Goal: Information Seeking & Learning: Find specific fact

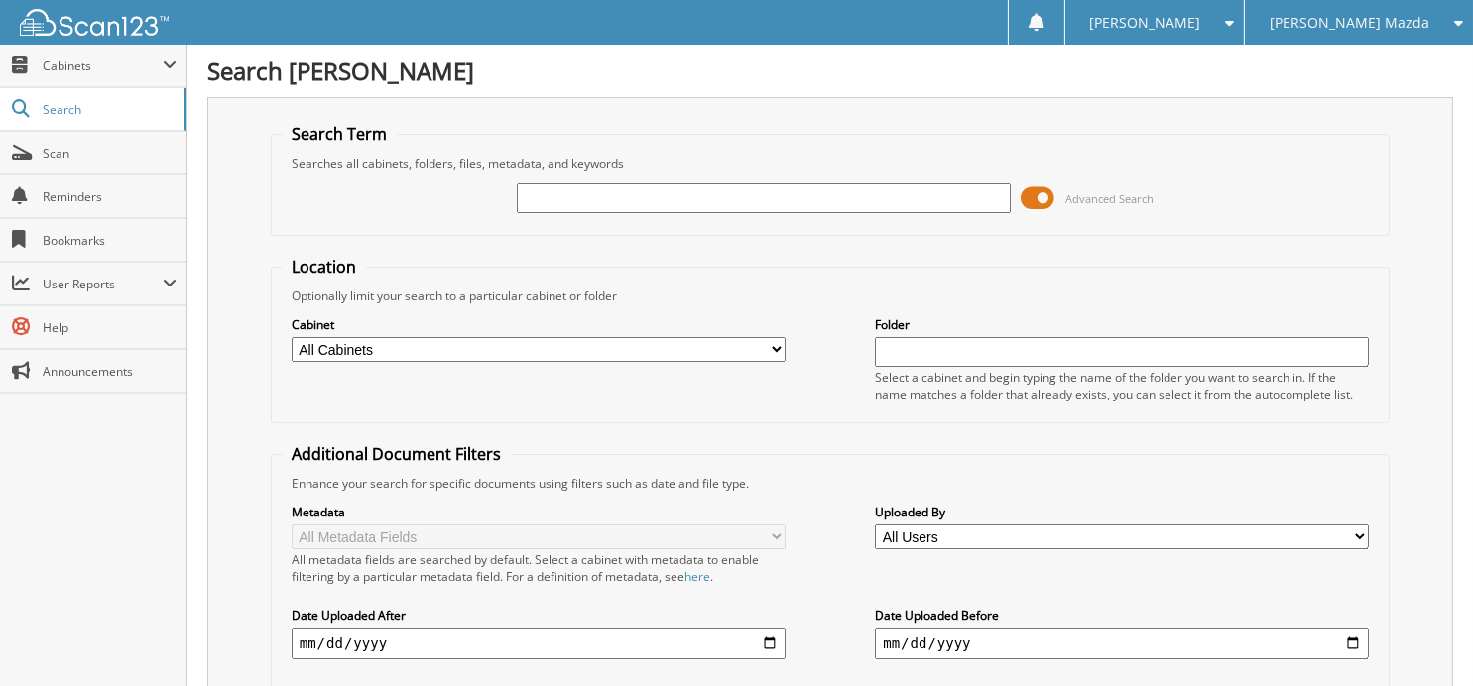
click at [770, 189] on input "text" at bounding box center [764, 198] width 494 height 30
type input "344399"
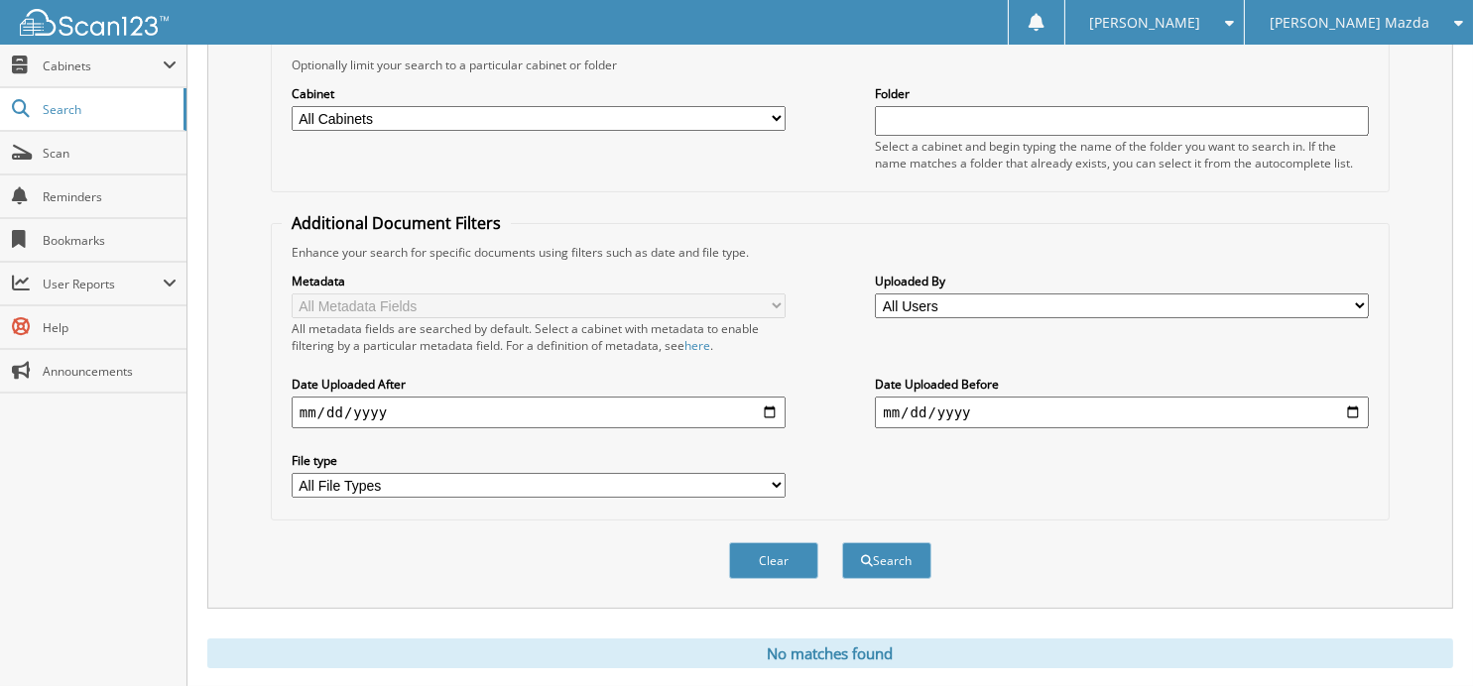
scroll to position [269, 0]
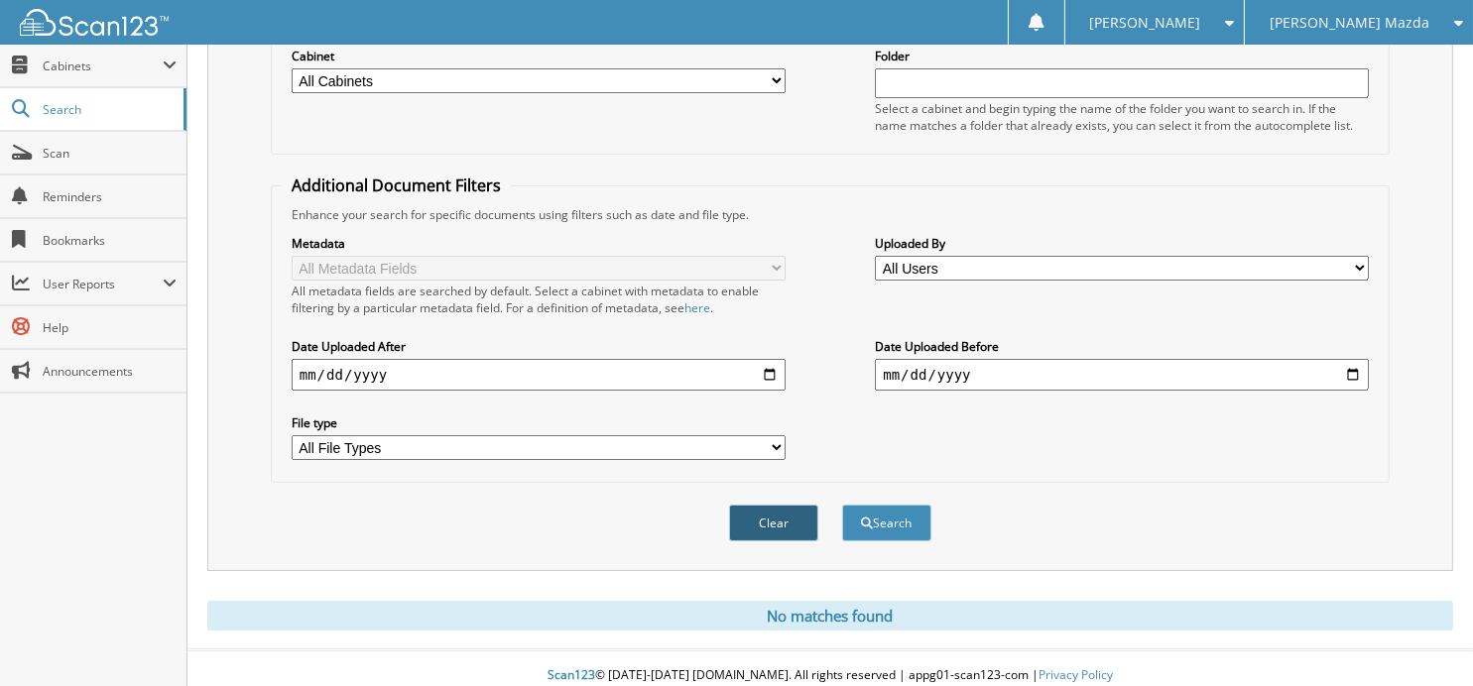
click at [776, 511] on button "Clear" at bounding box center [773, 523] width 89 height 37
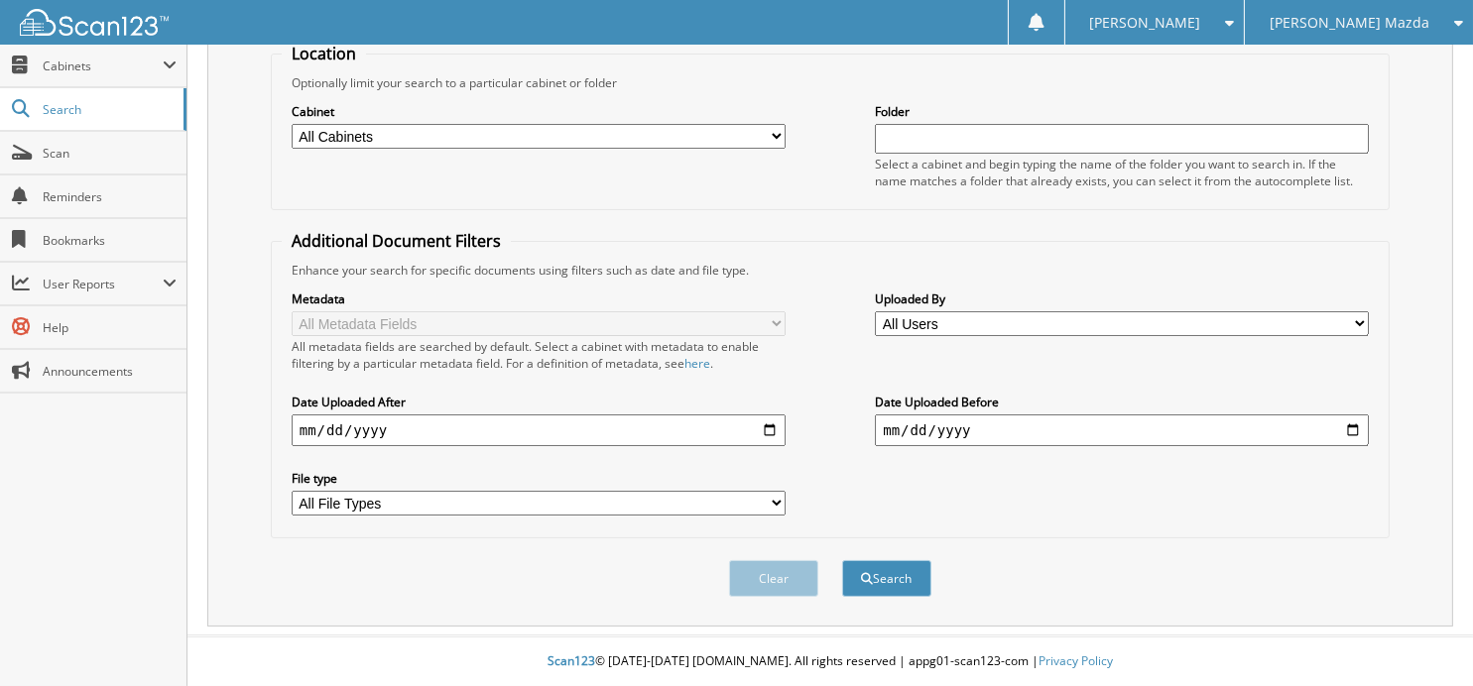
scroll to position [198, 0]
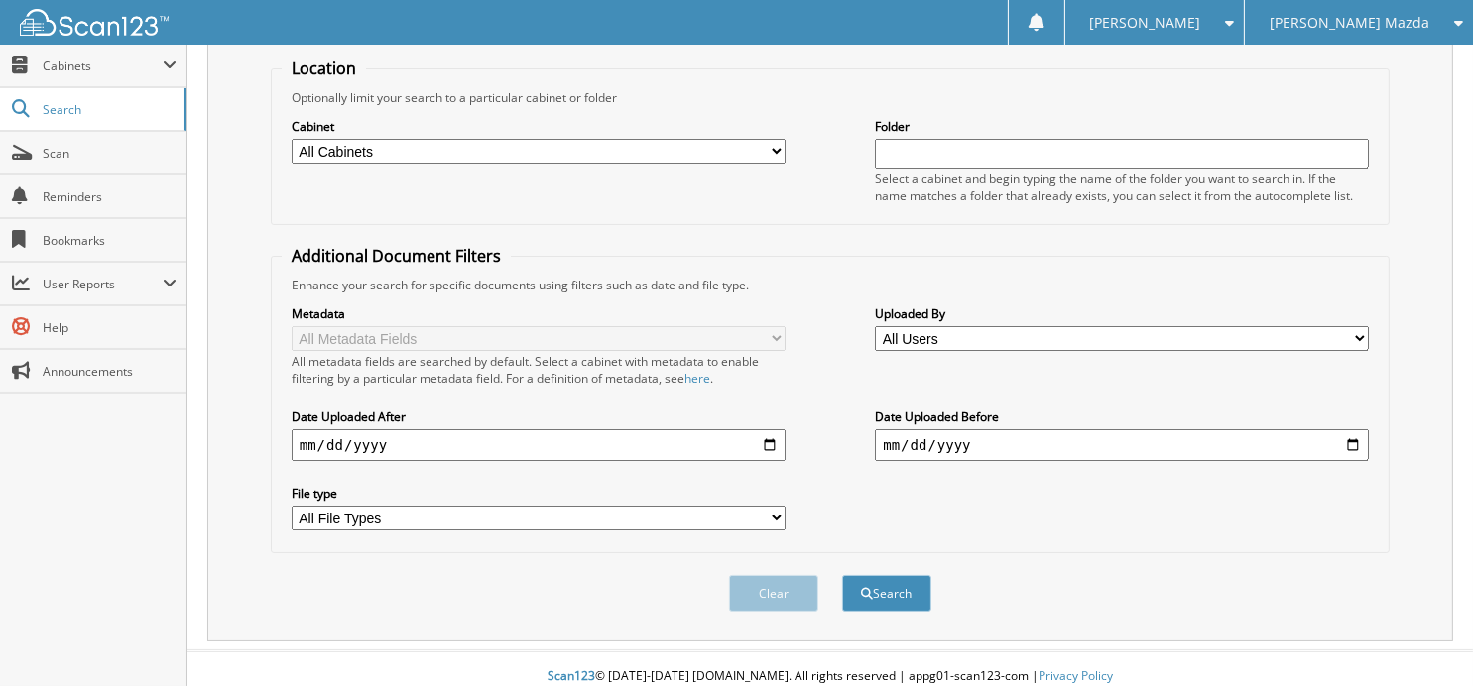
click at [1395, 20] on div "[PERSON_NAME] Mazda" at bounding box center [1359, 22] width 208 height 45
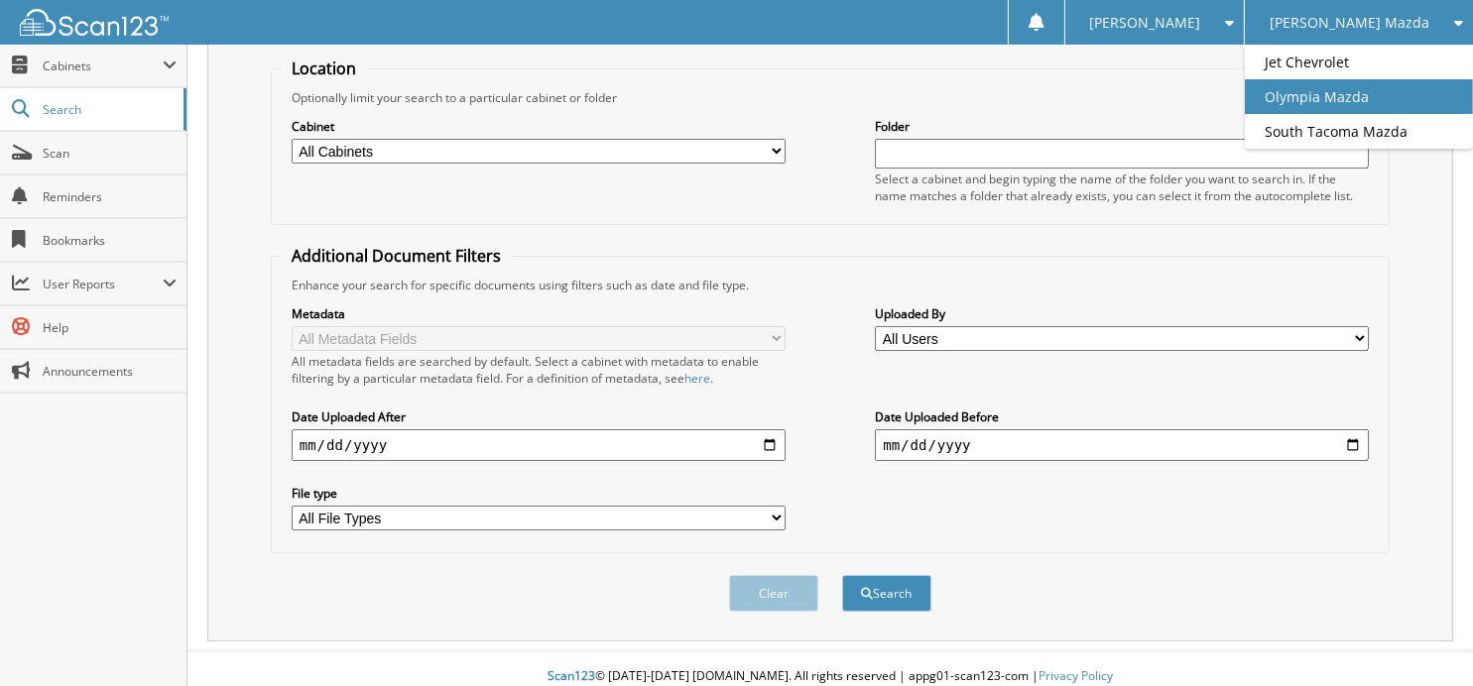
click at [1324, 102] on link "Olympia Mazda" at bounding box center [1359, 96] width 228 height 35
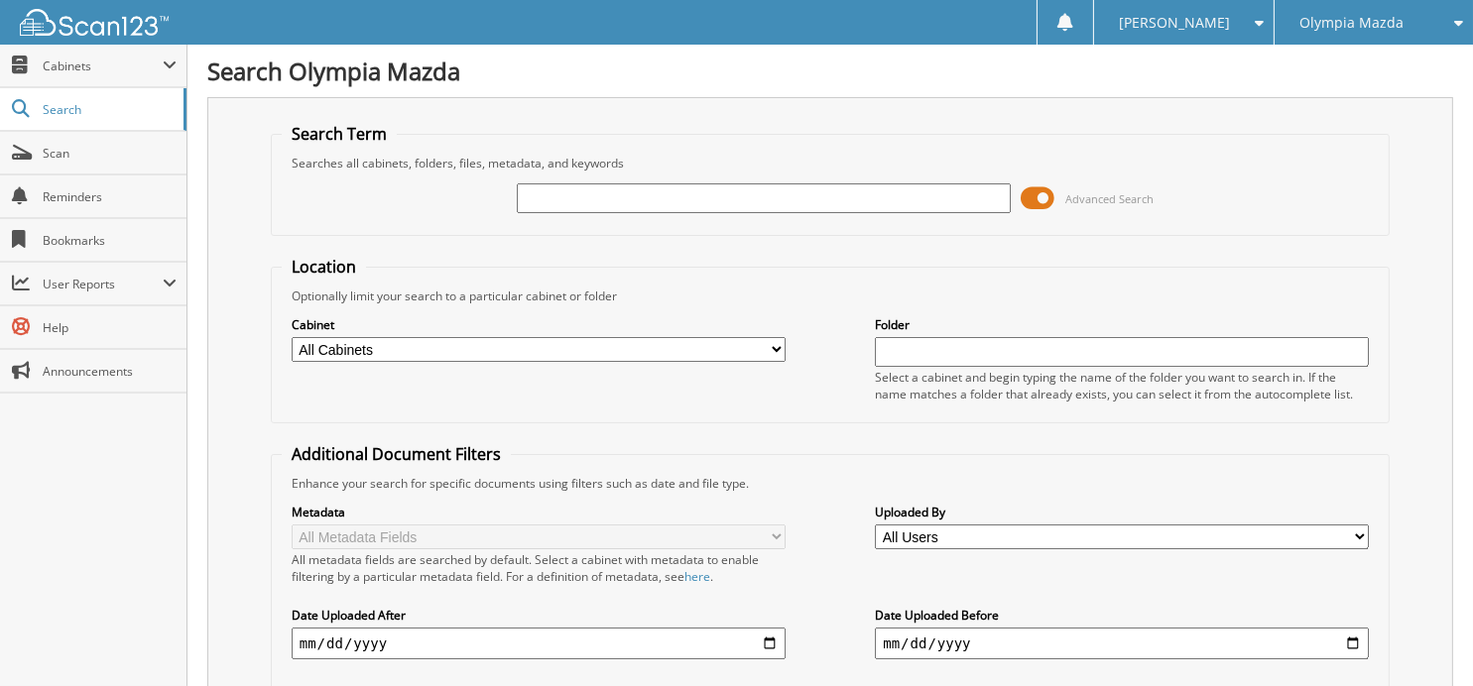
click at [846, 204] on input "text" at bounding box center [764, 198] width 494 height 30
type input "54981"
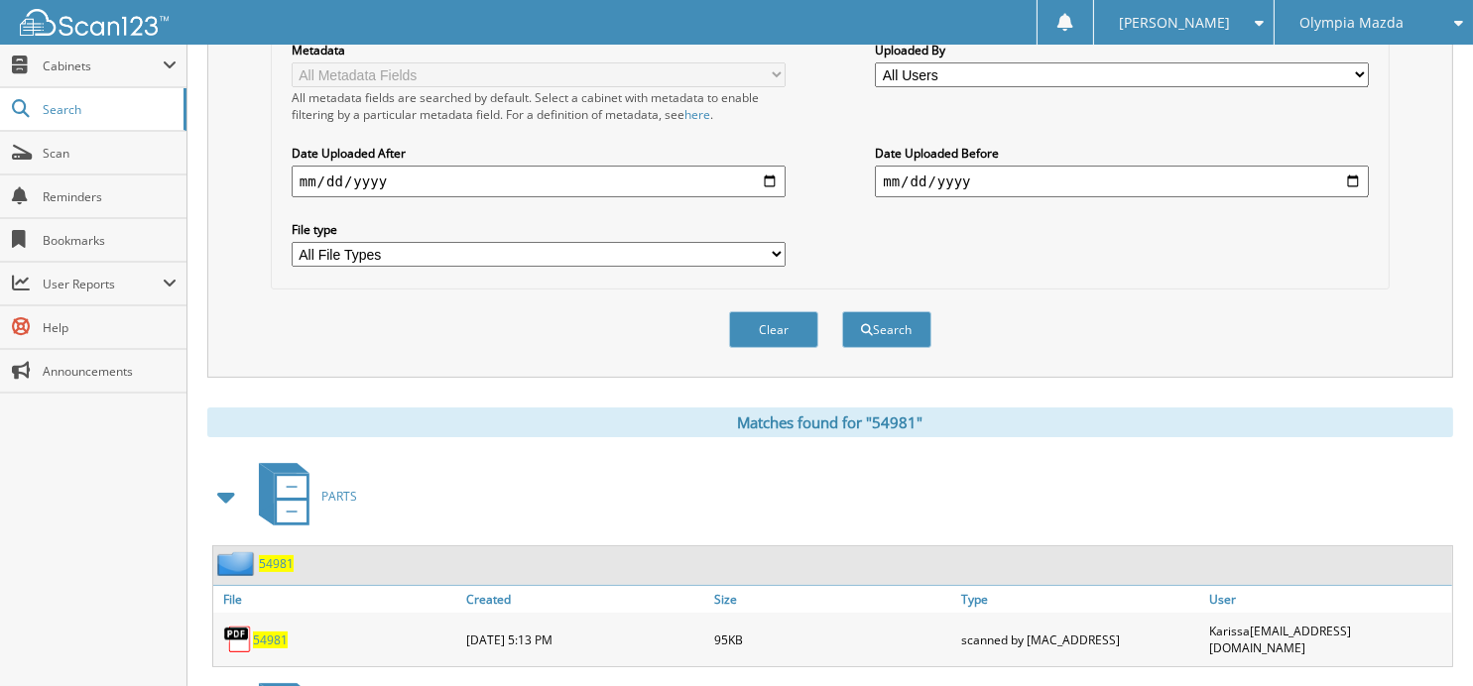
scroll to position [623, 0]
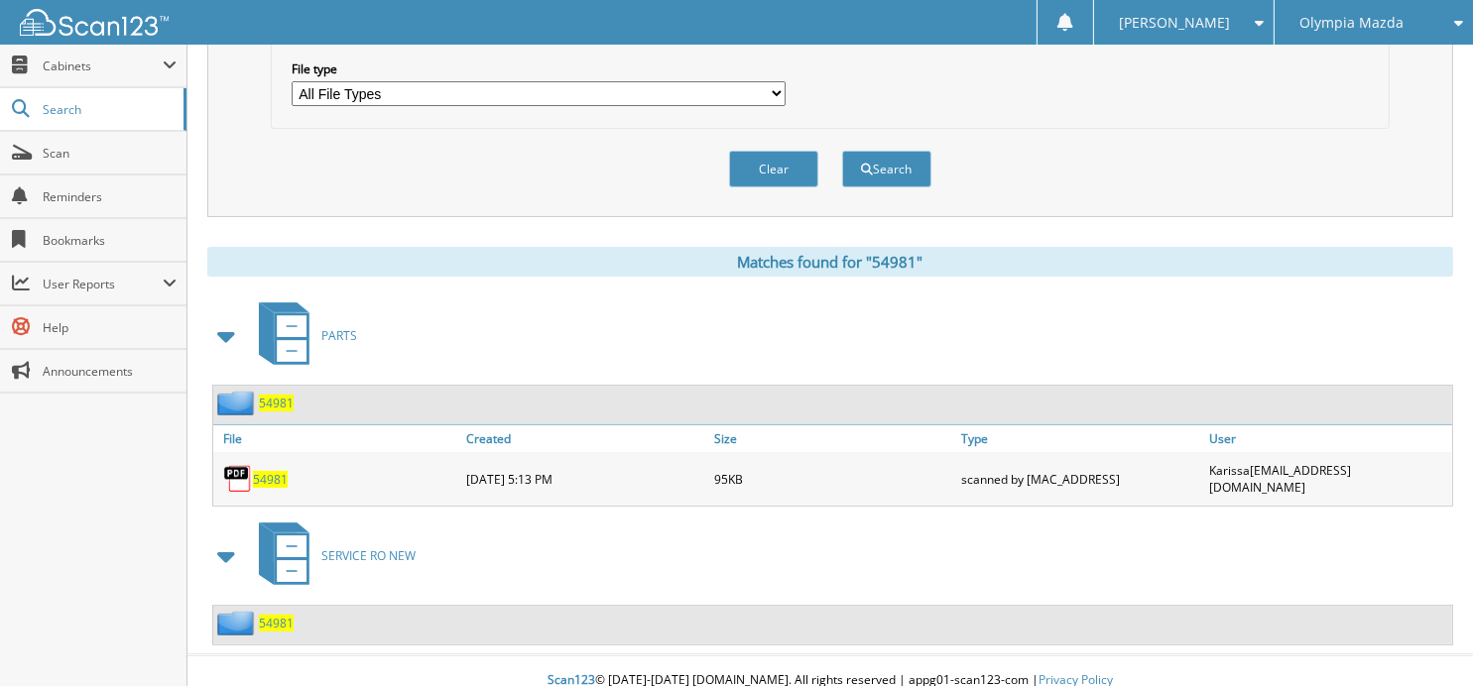
click at [283, 615] on span "54981" at bounding box center [276, 623] width 35 height 17
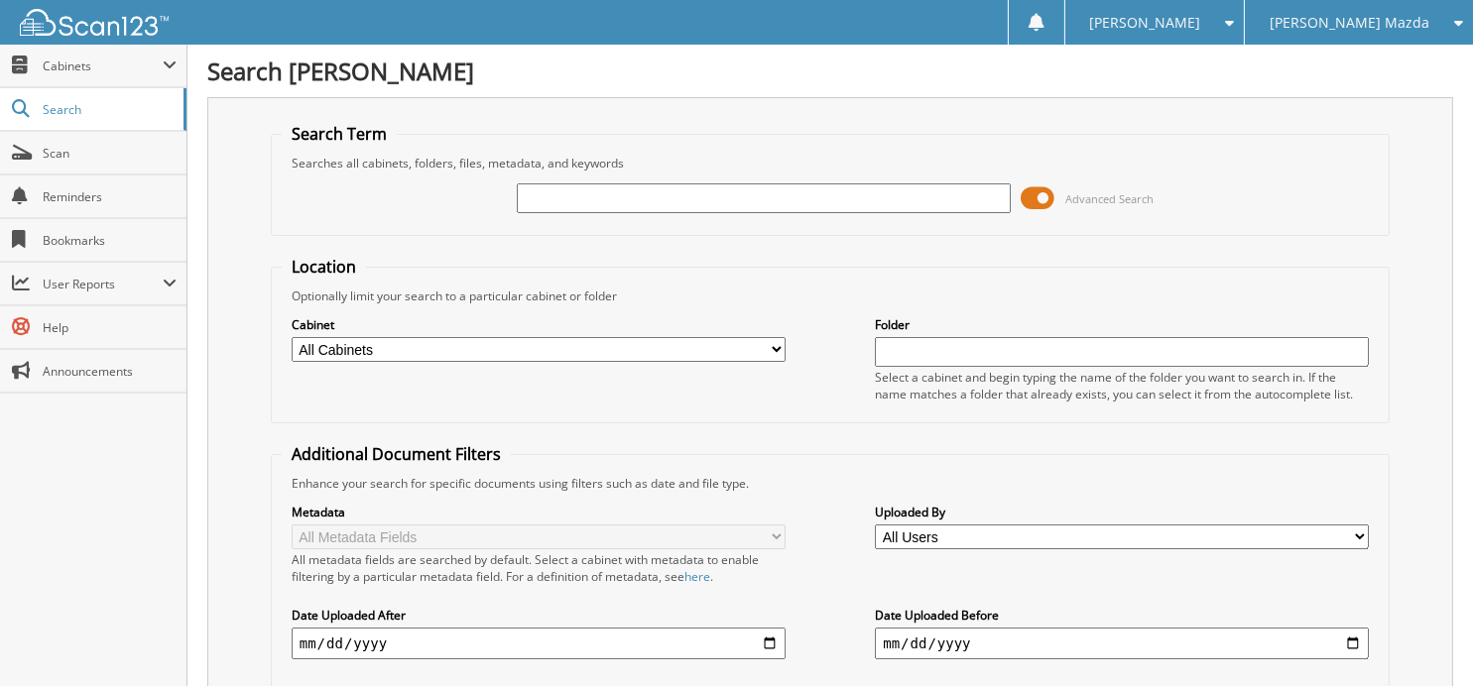
click at [694, 194] on input "text" at bounding box center [764, 198] width 494 height 30
type input "344204"
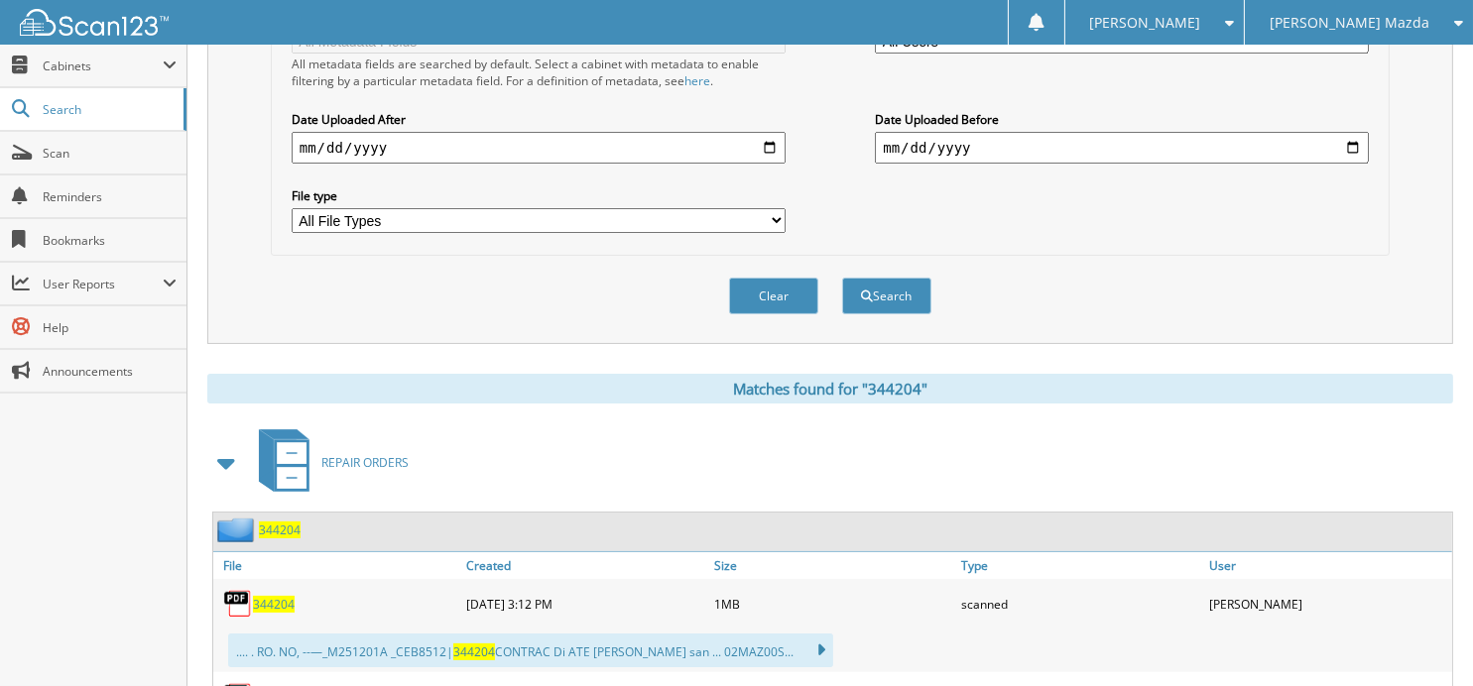
scroll to position [694, 0]
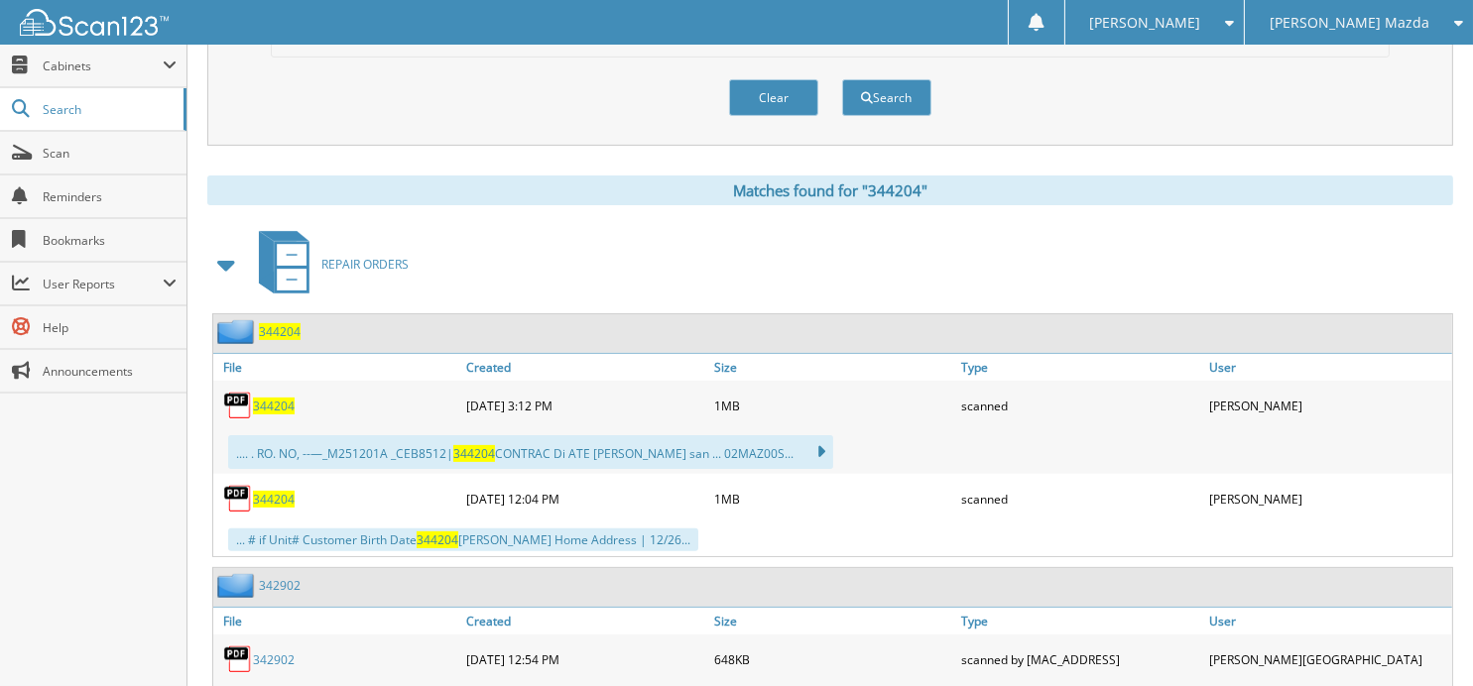
click at [279, 398] on span "344204" at bounding box center [274, 406] width 42 height 17
click at [749, 92] on button "Clear" at bounding box center [773, 97] width 89 height 37
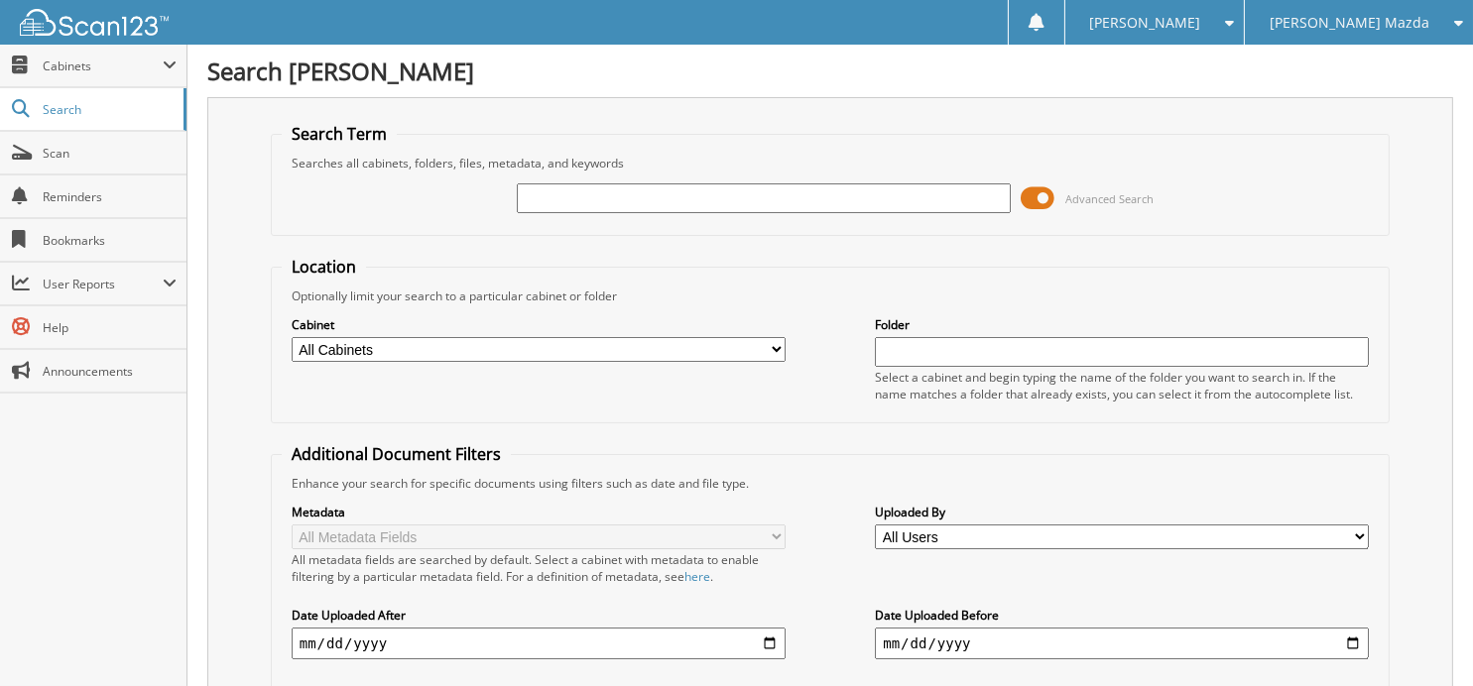
scroll to position [0, 0]
click at [649, 191] on input "text" at bounding box center [764, 198] width 494 height 30
type input "342716"
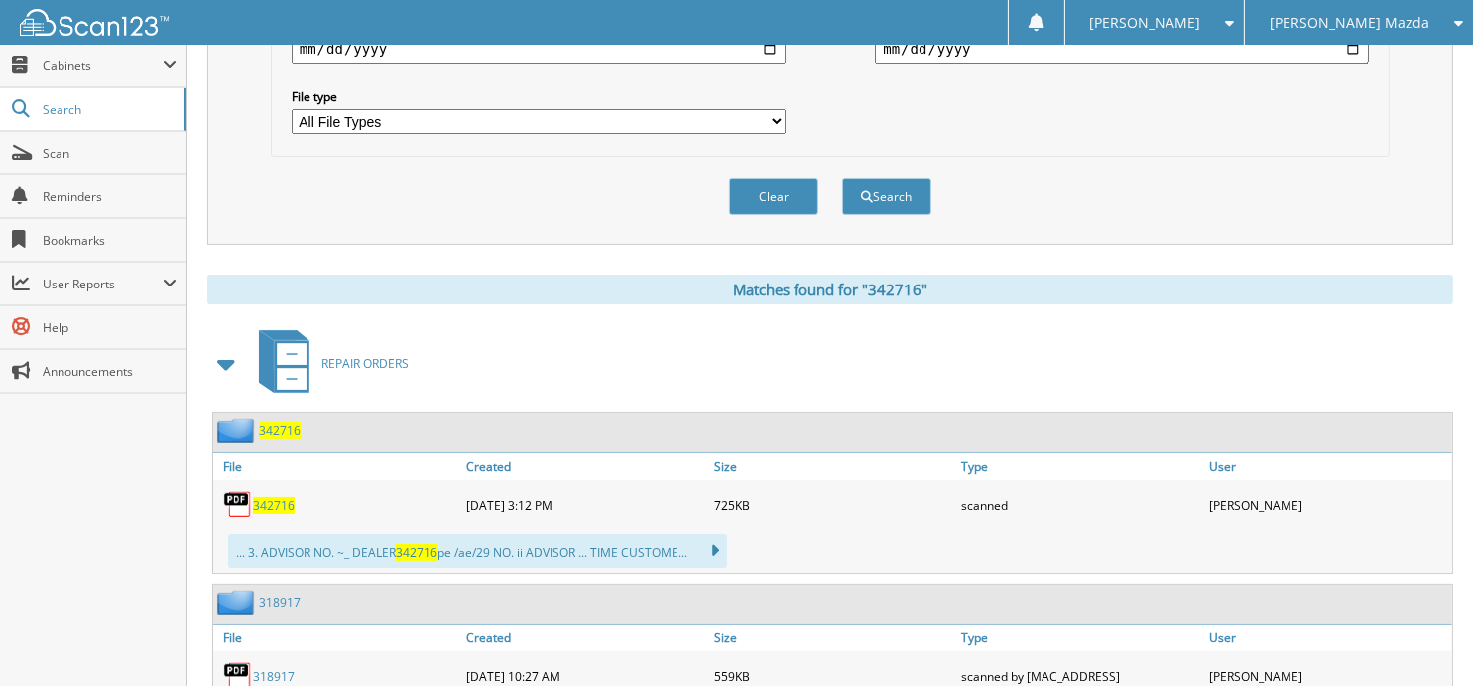
scroll to position [686, 0]
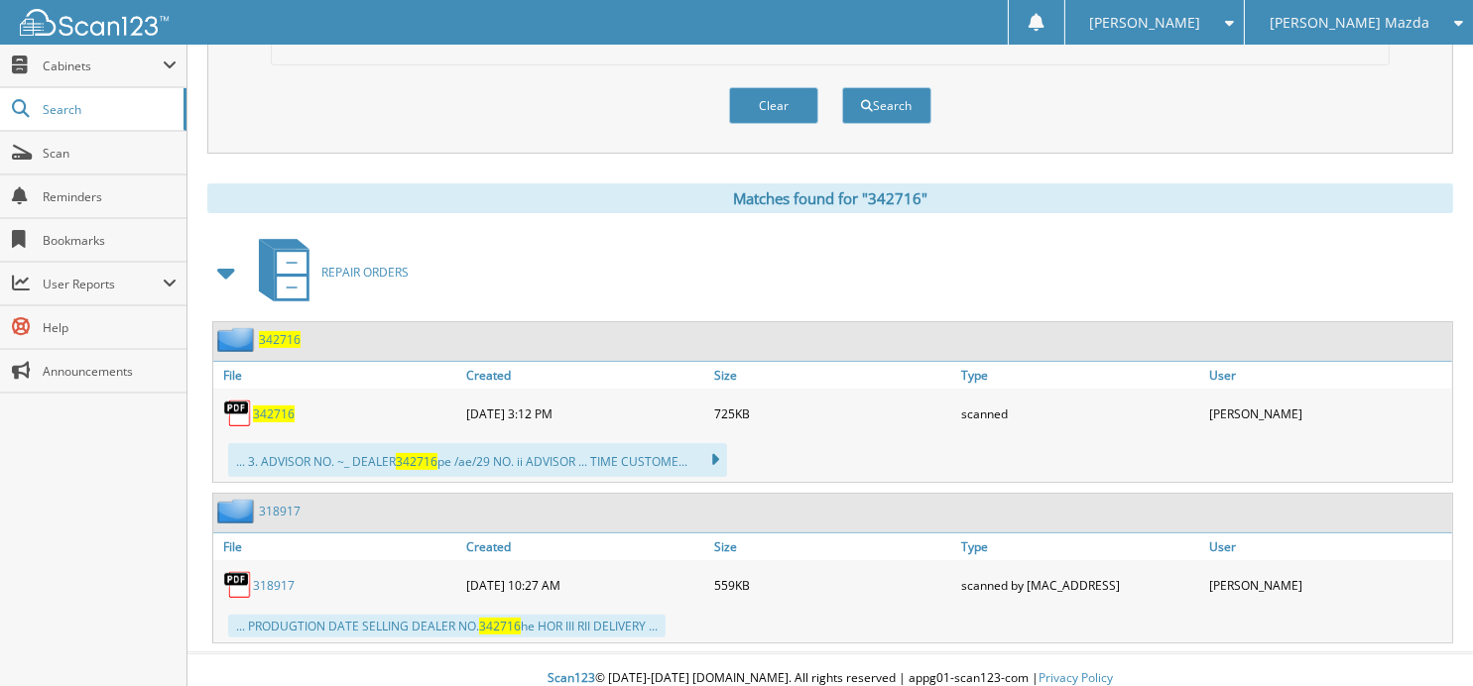
click at [273, 406] on span "342716" at bounding box center [274, 414] width 42 height 17
click at [779, 104] on button "Clear" at bounding box center [773, 105] width 89 height 37
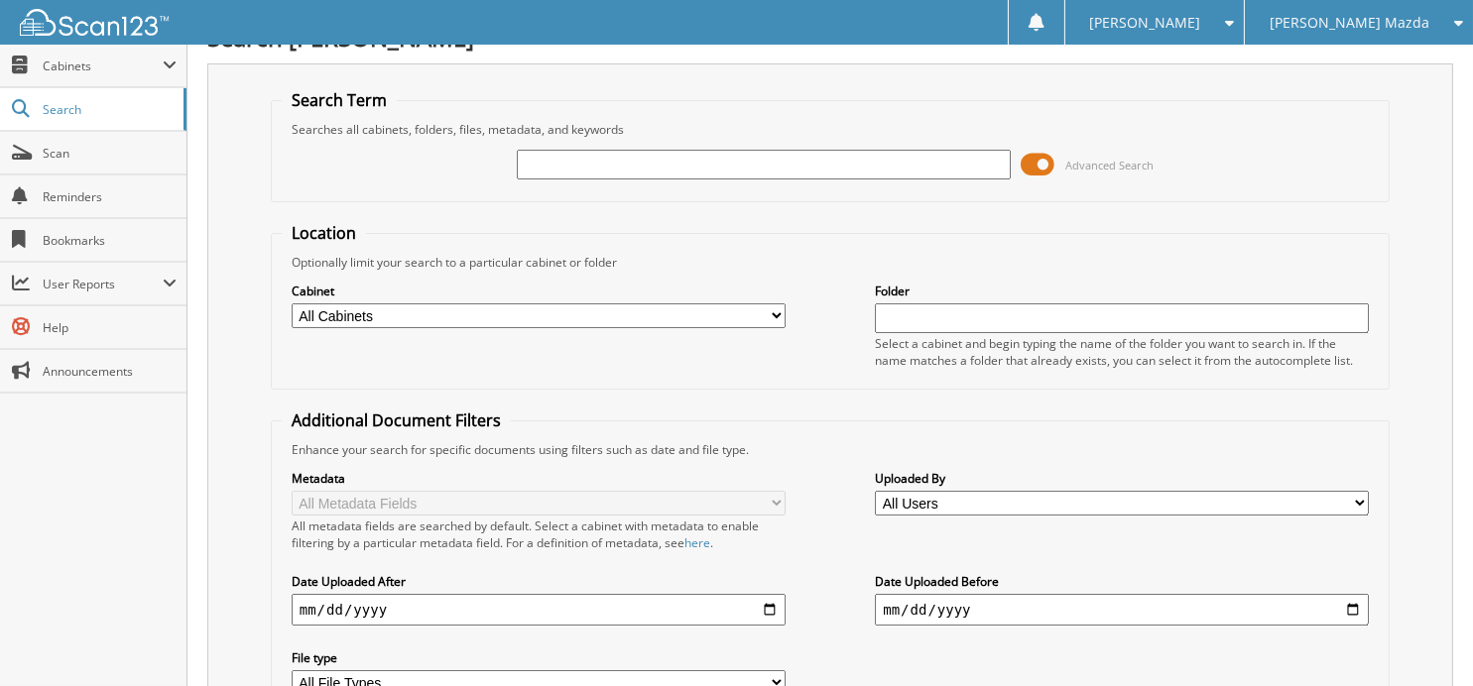
scroll to position [0, 0]
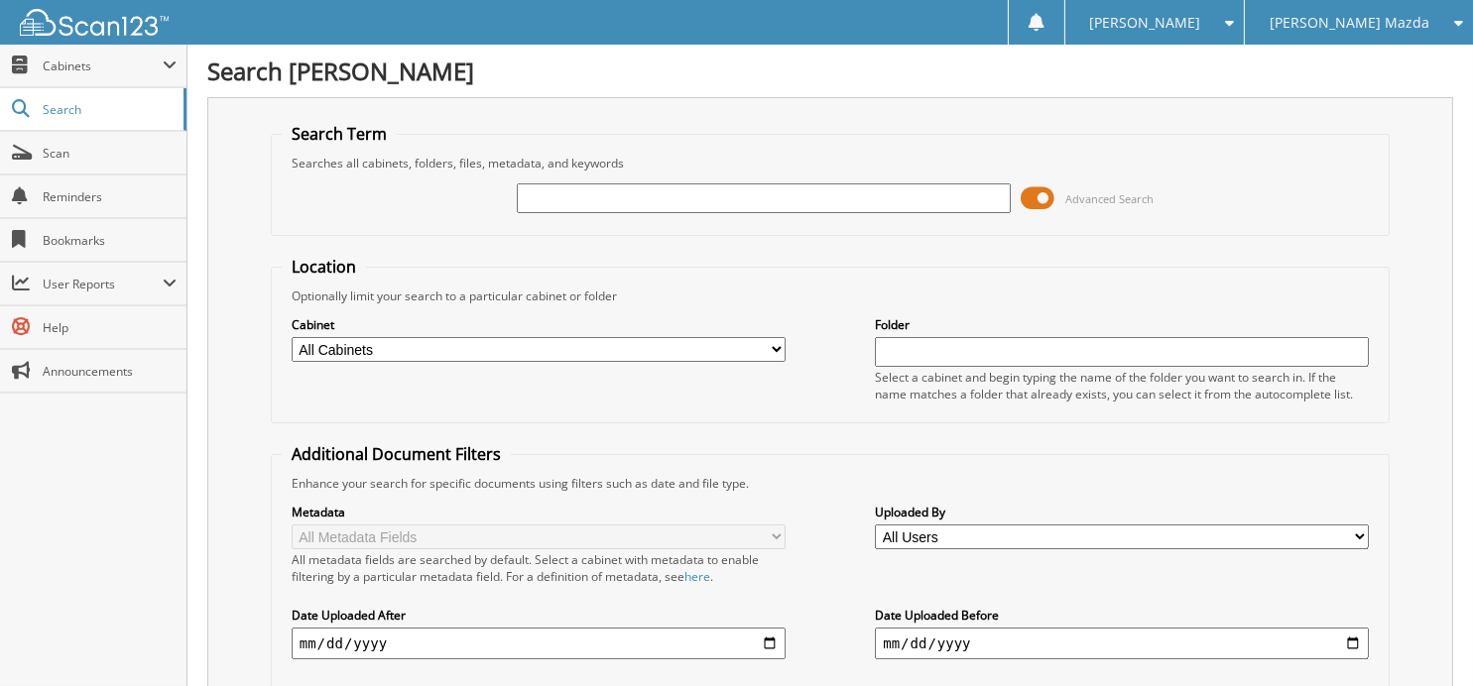
click at [722, 197] on input "text" at bounding box center [764, 198] width 494 height 30
type input "344505"
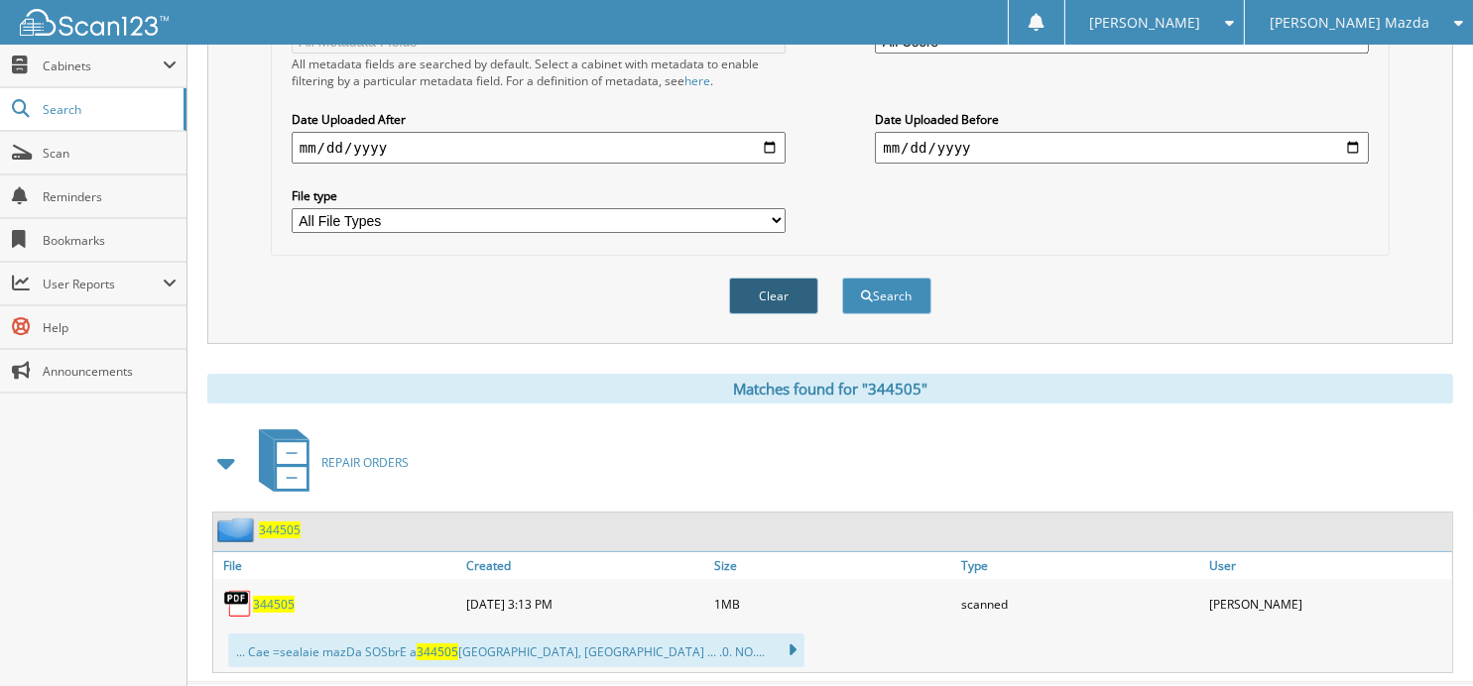
scroll to position [528, 0]
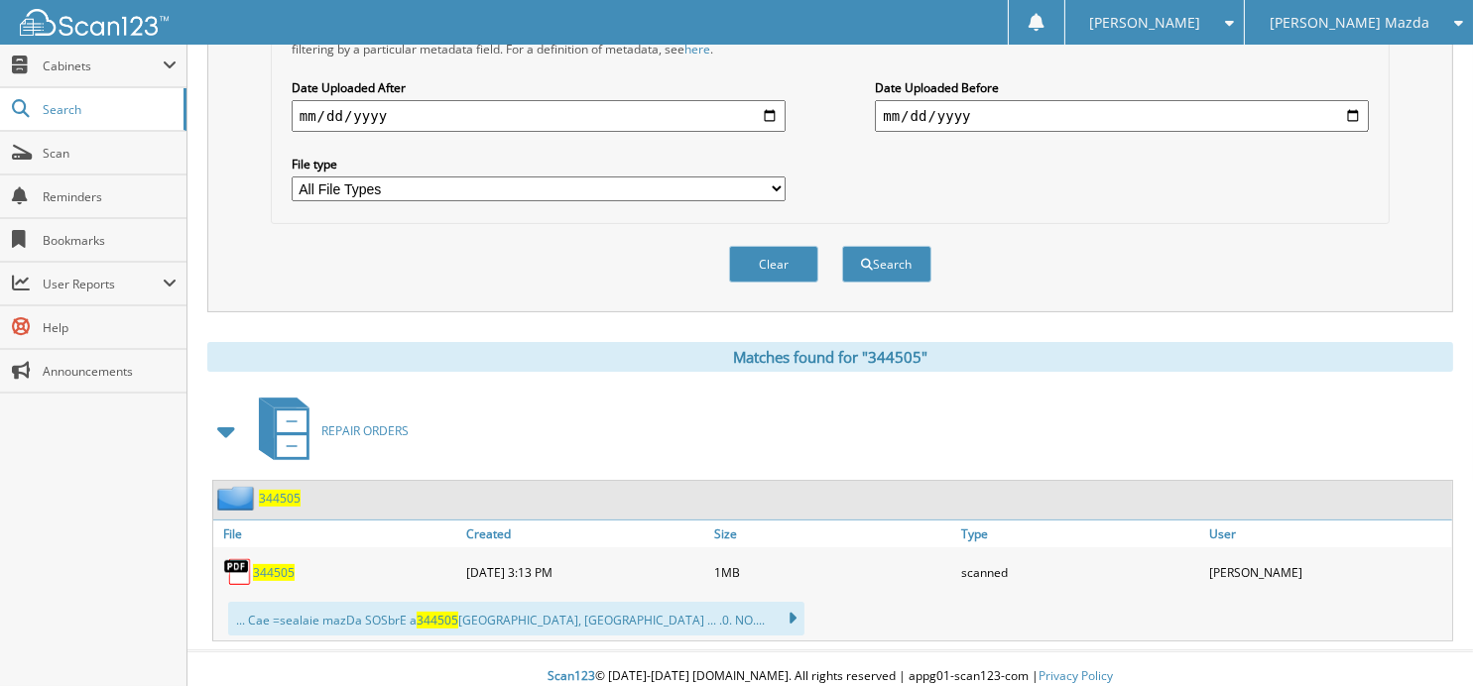
click at [276, 564] on span "344505" at bounding box center [274, 572] width 42 height 17
click at [785, 246] on button "Clear" at bounding box center [773, 264] width 89 height 37
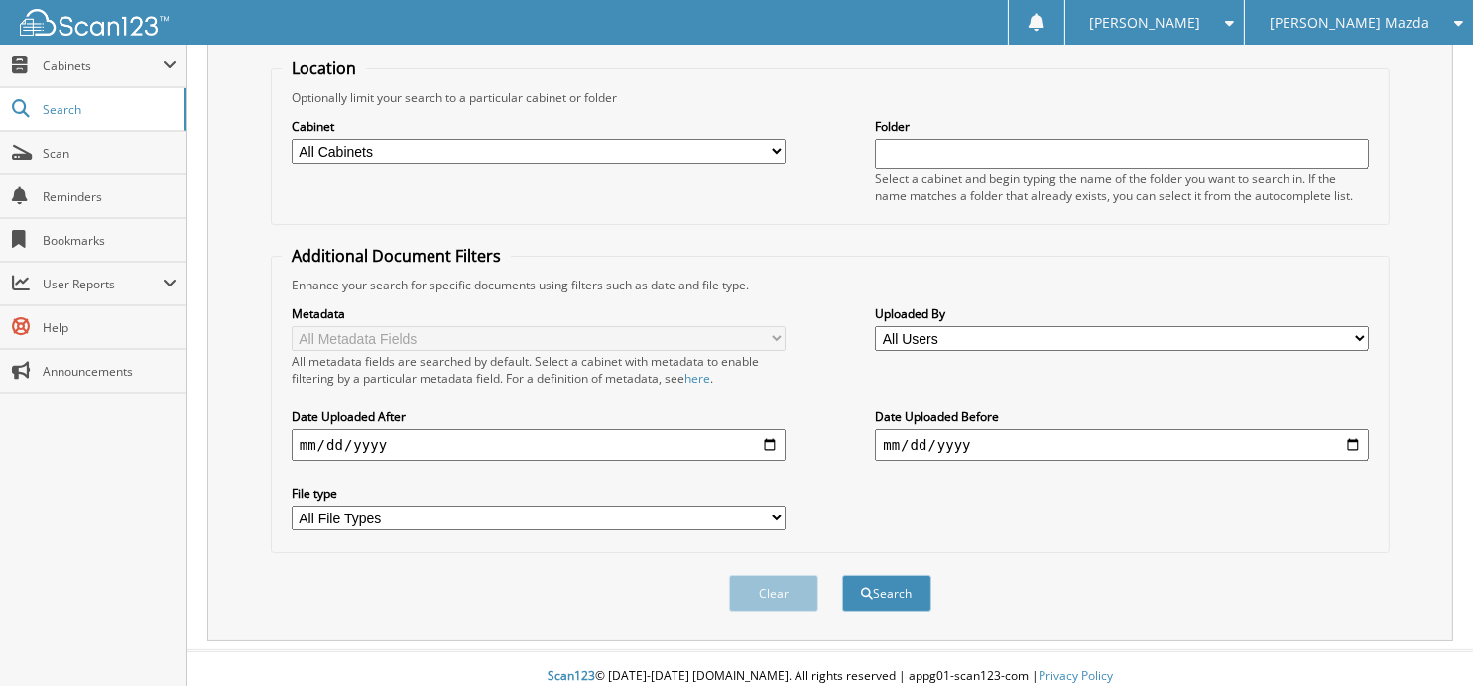
scroll to position [0, 0]
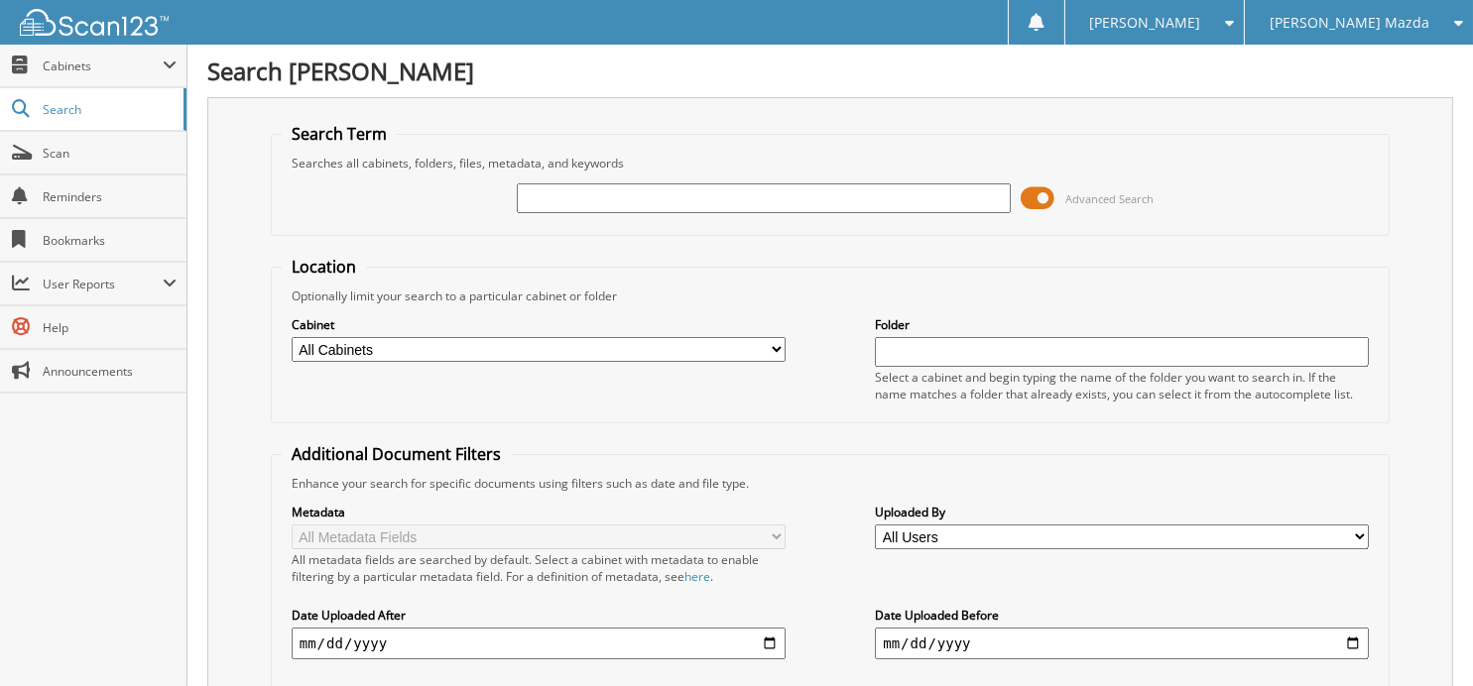
click at [730, 198] on input "text" at bounding box center [764, 198] width 494 height 30
type input "344473"
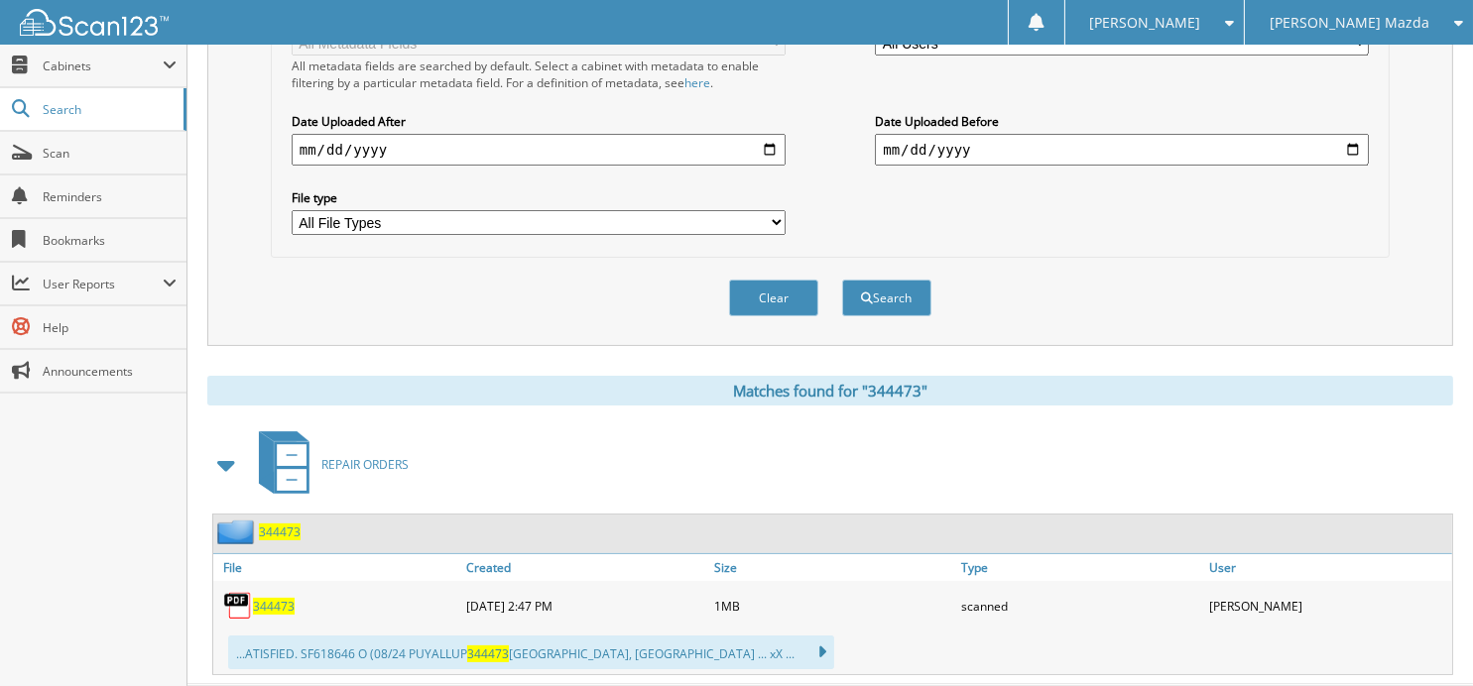
scroll to position [528, 0]
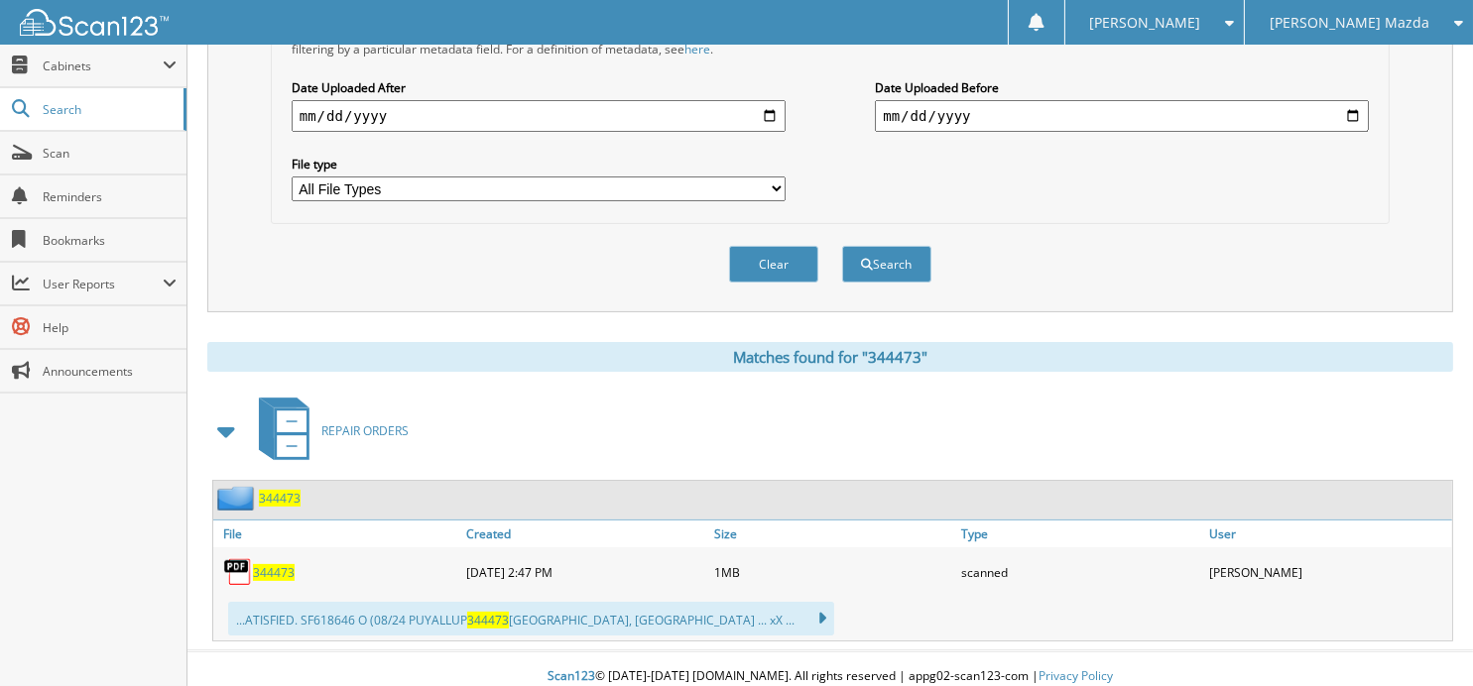
click at [262, 564] on span "344473" at bounding box center [274, 572] width 42 height 17
click at [788, 246] on button "Clear" at bounding box center [773, 264] width 89 height 37
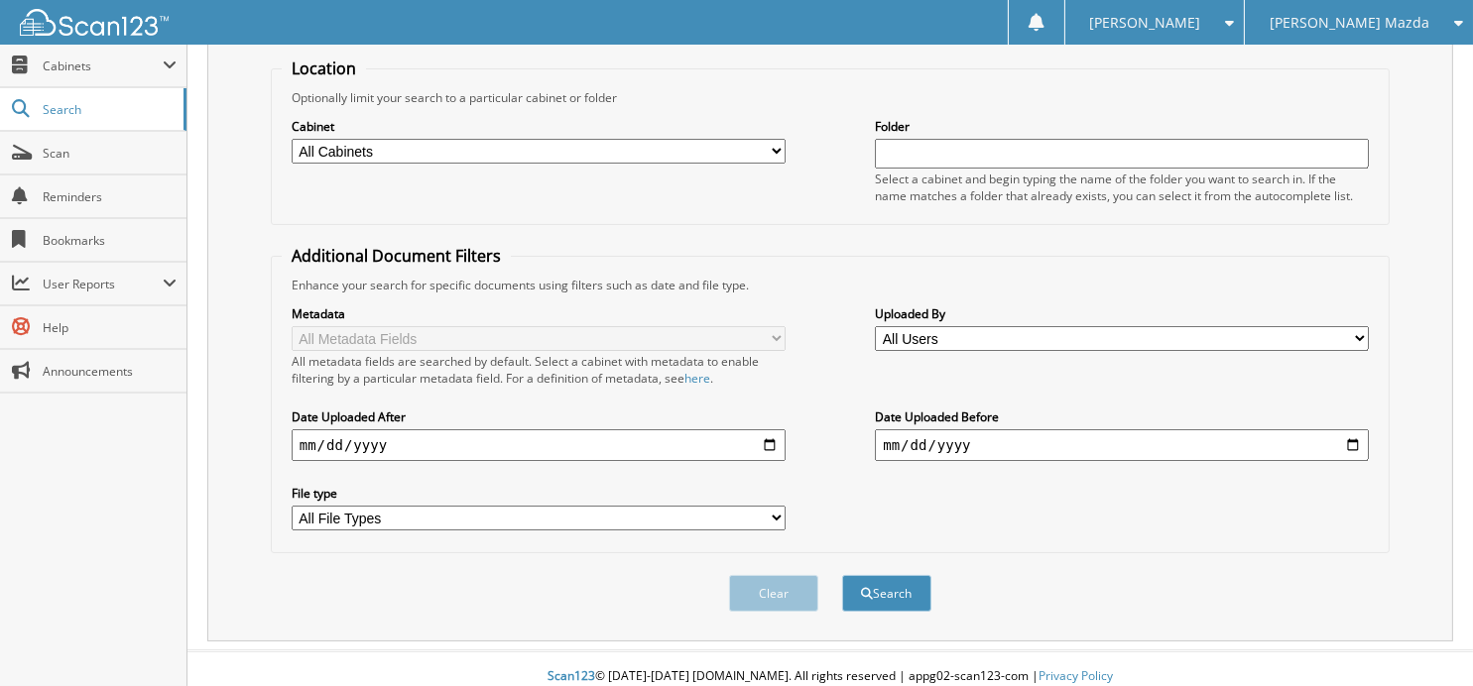
scroll to position [0, 0]
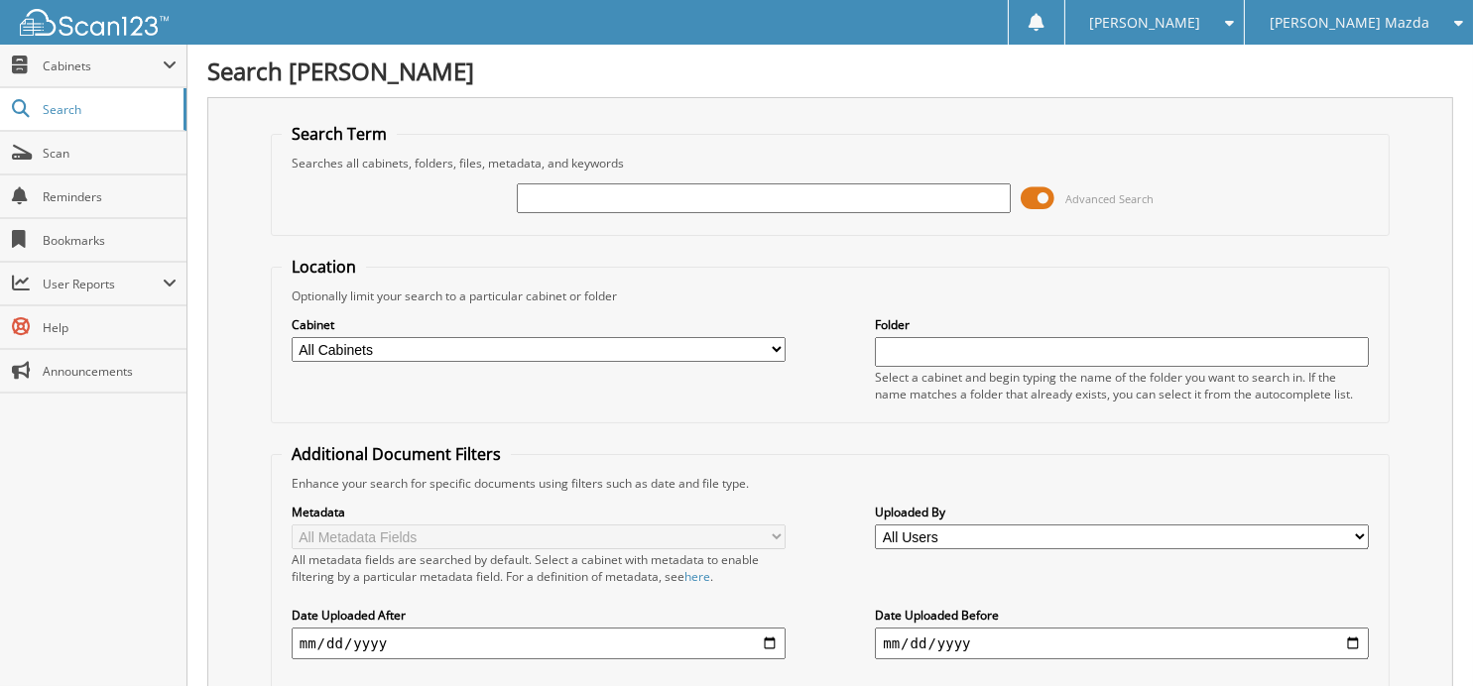
click at [718, 194] on input "text" at bounding box center [764, 198] width 494 height 30
type input "340873"
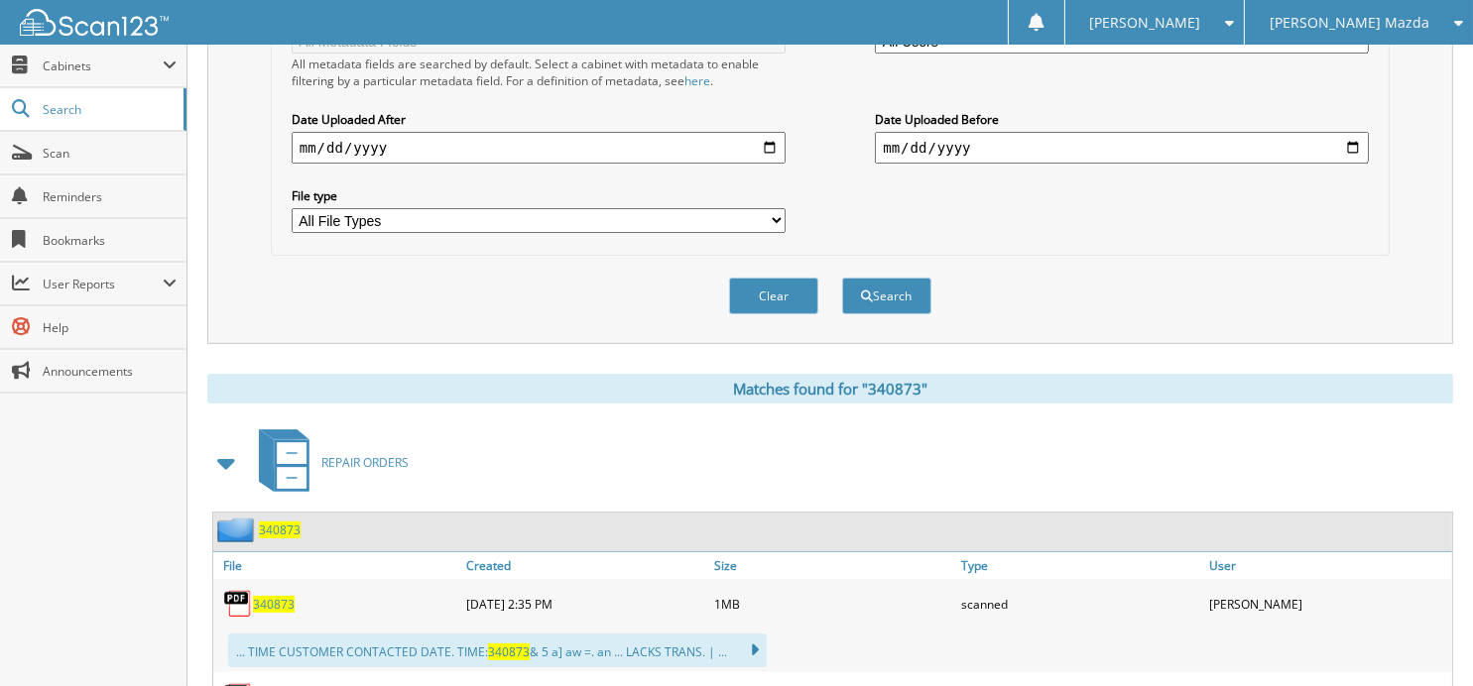
scroll to position [760, 0]
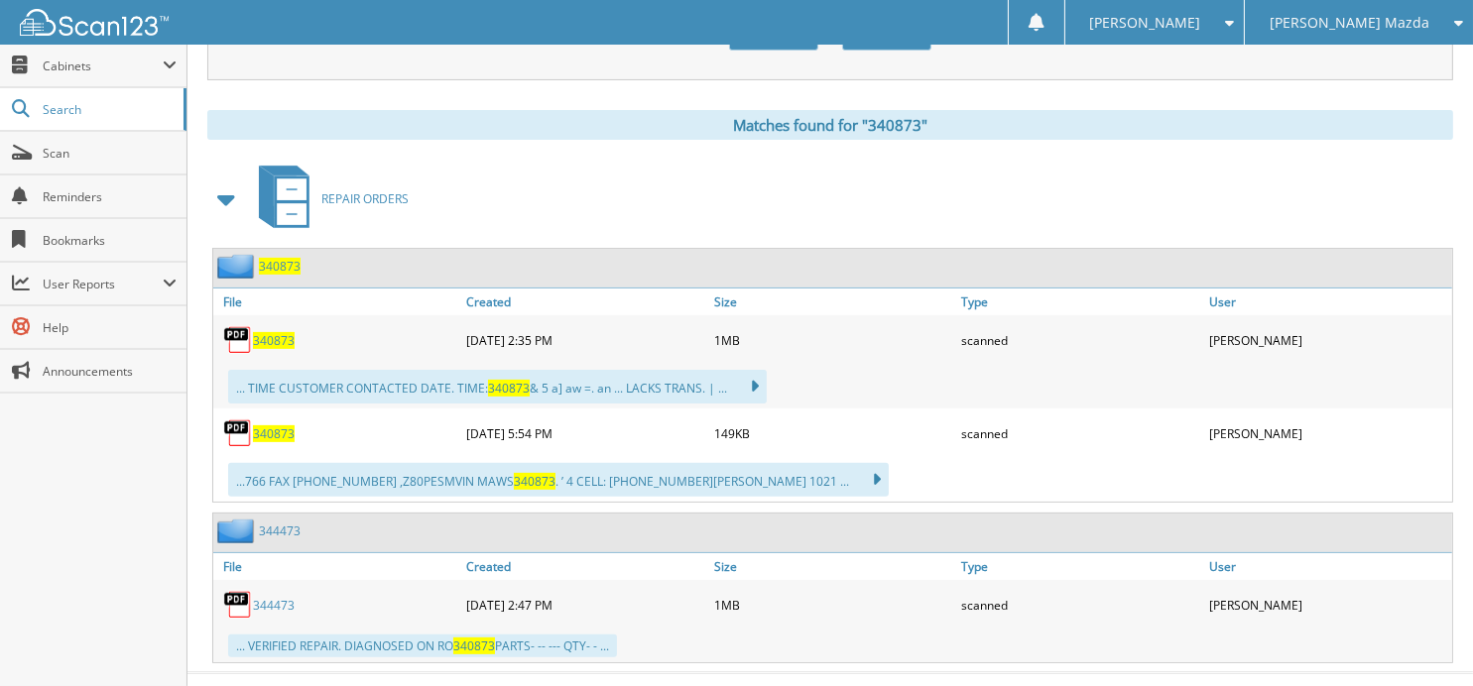
click at [271, 426] on span "340873" at bounding box center [274, 434] width 42 height 17
click at [267, 426] on span "340873" at bounding box center [274, 434] width 42 height 17
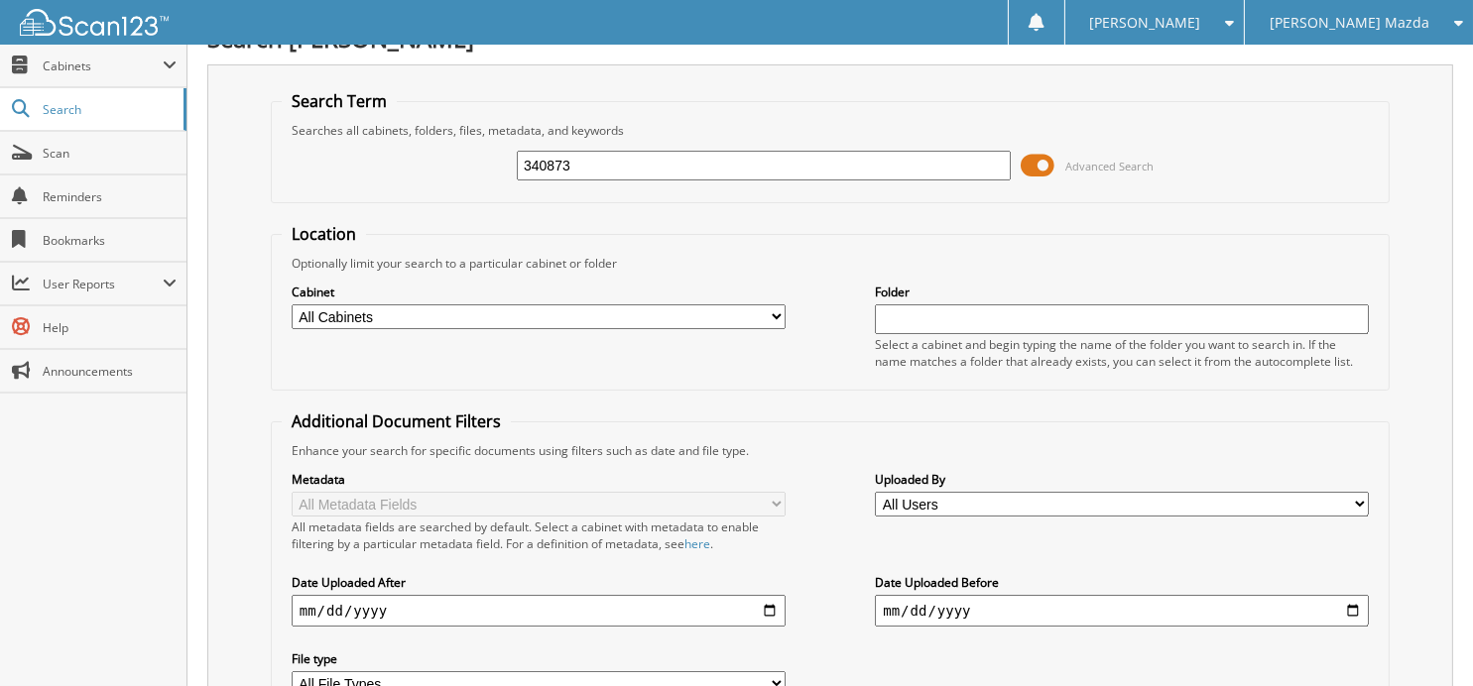
scroll to position [0, 0]
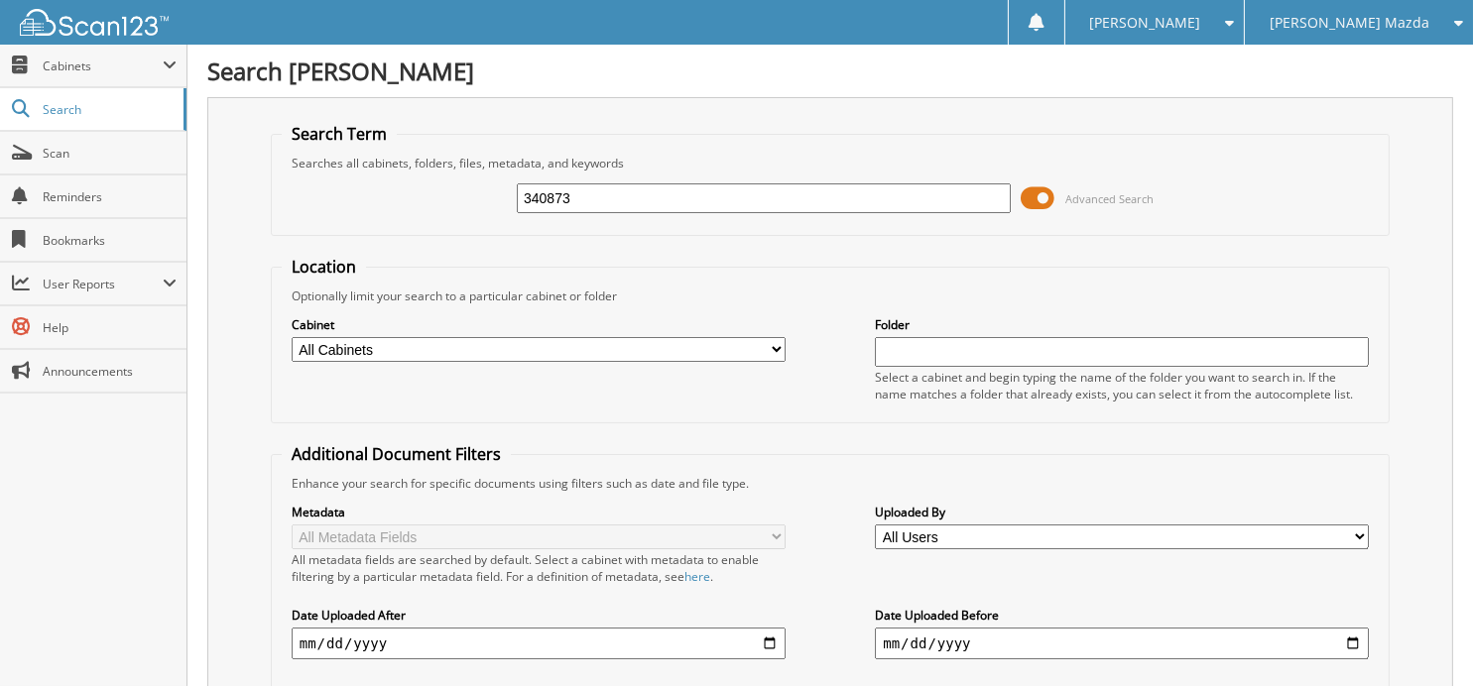
drag, startPoint x: 860, startPoint y: 207, endPoint x: 526, endPoint y: 201, distance: 334.3
click at [526, 201] on input "340873" at bounding box center [764, 198] width 494 height 30
type input "343849"
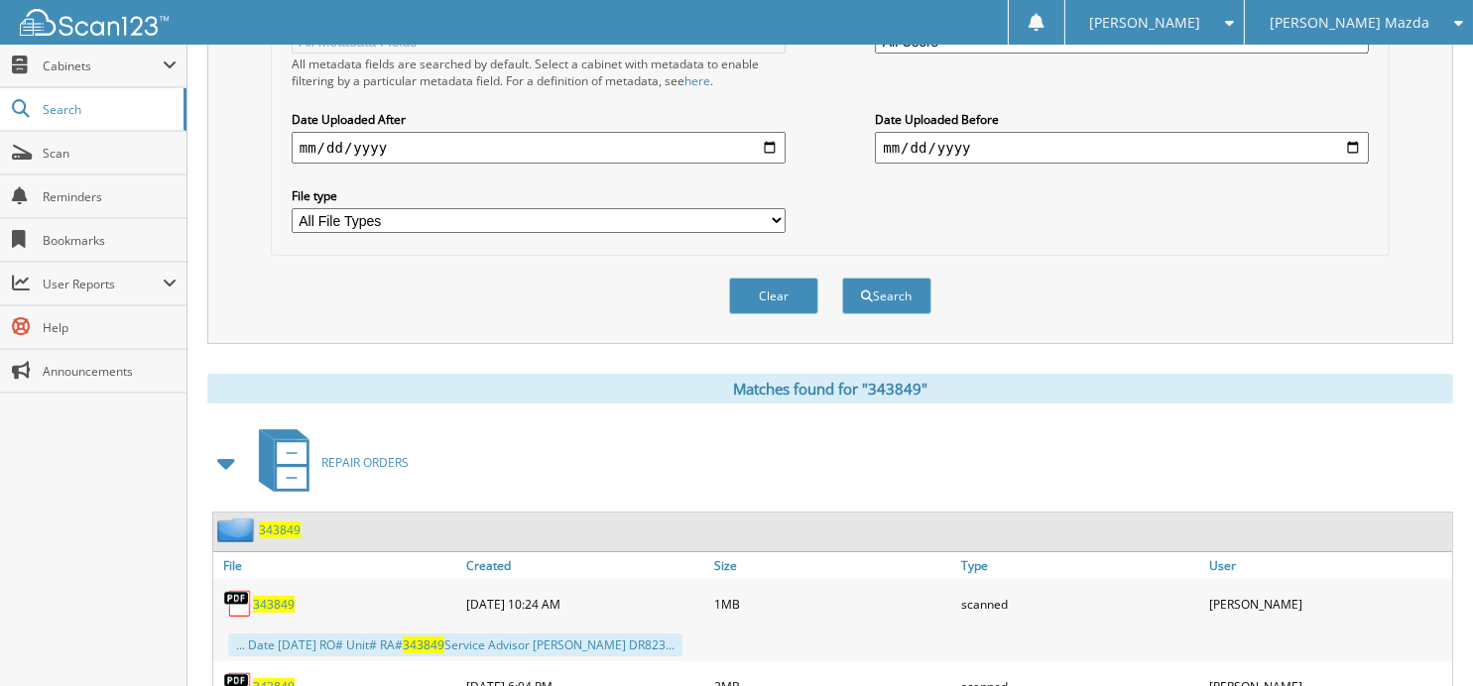
scroll to position [566, 0]
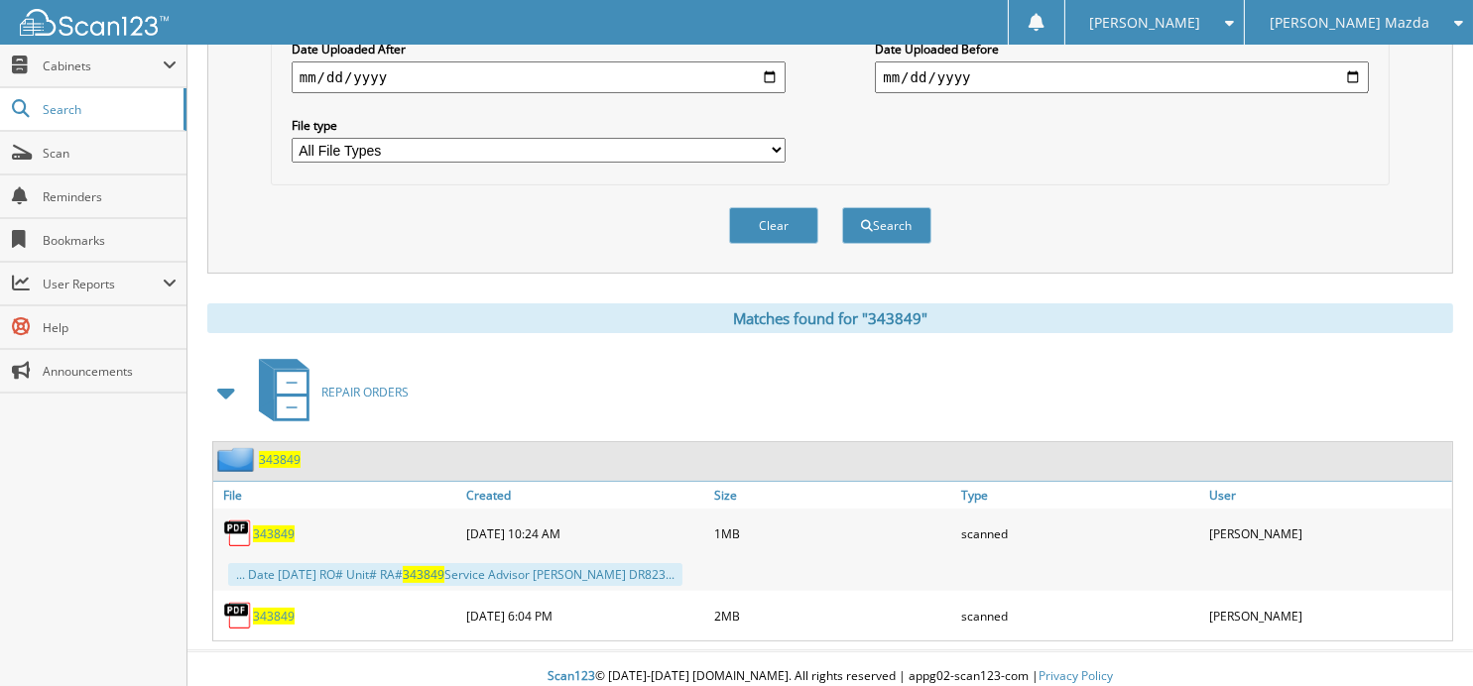
click at [276, 608] on span "343849" at bounding box center [274, 616] width 42 height 17
click at [265, 608] on span "343849" at bounding box center [274, 616] width 42 height 17
click at [761, 207] on button "Clear" at bounding box center [773, 225] width 89 height 37
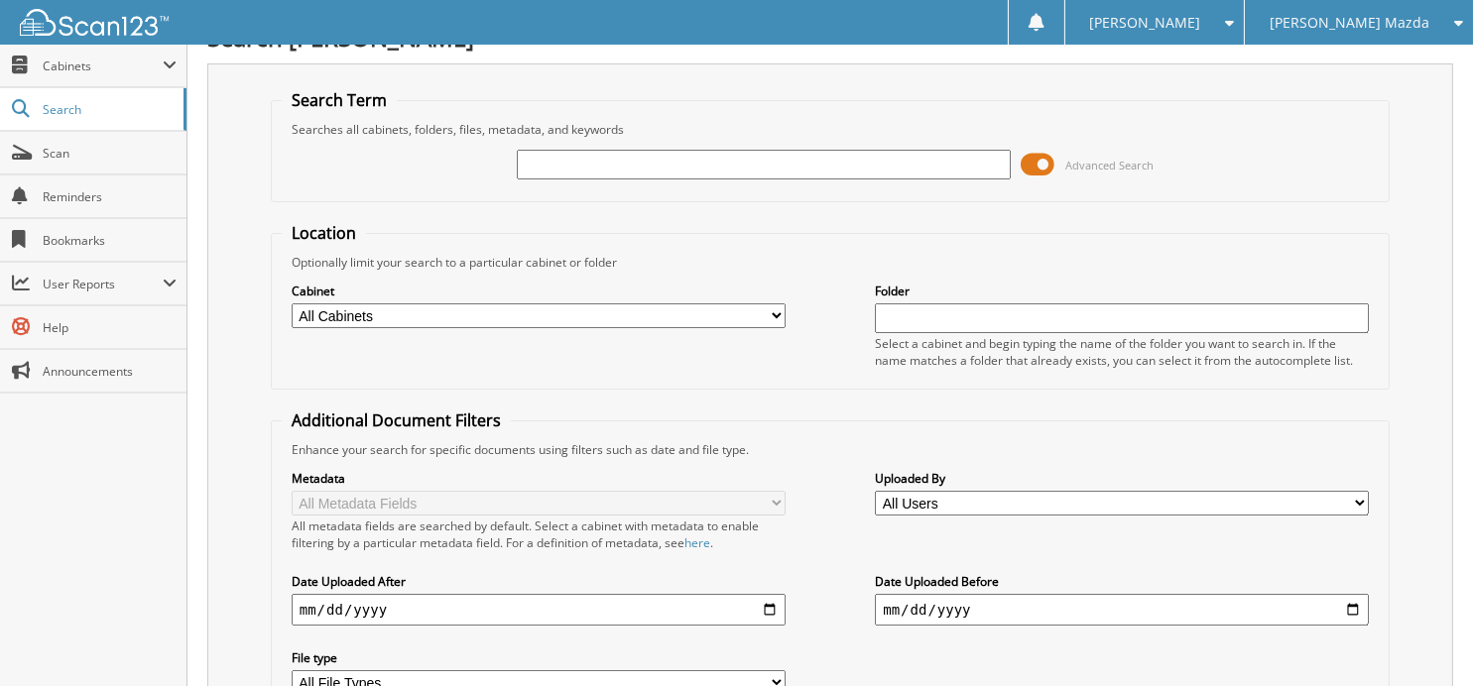
scroll to position [0, 0]
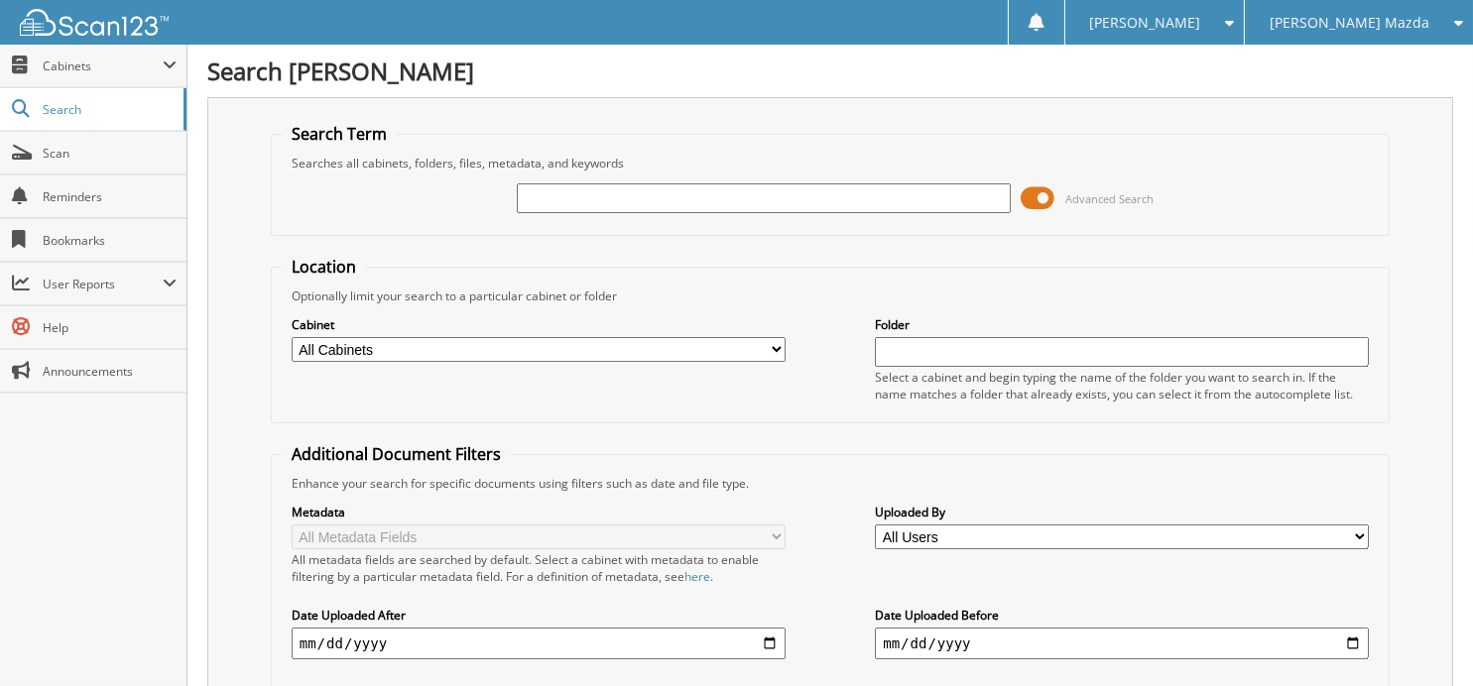
click at [722, 197] on input "text" at bounding box center [764, 198] width 494 height 30
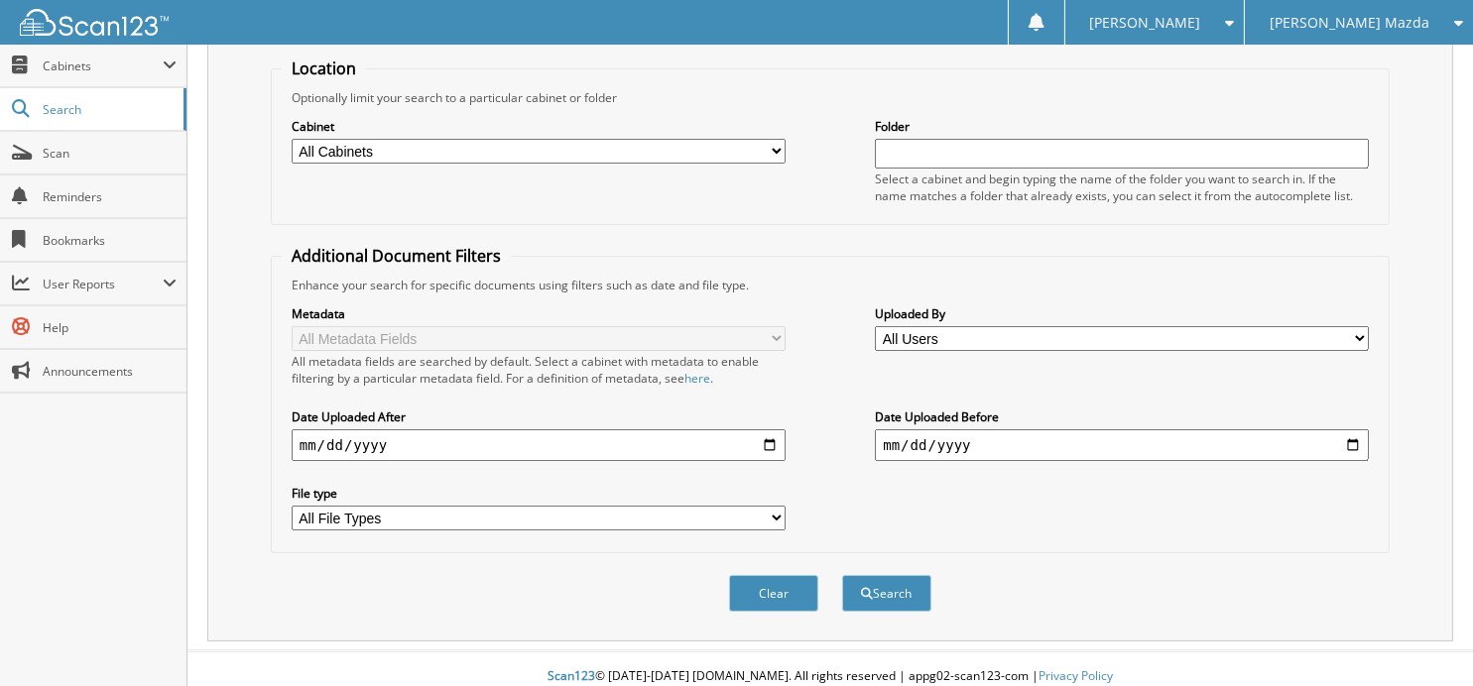
scroll to position [198, 0]
type input "344088"
click at [890, 575] on button "Search" at bounding box center [886, 593] width 89 height 37
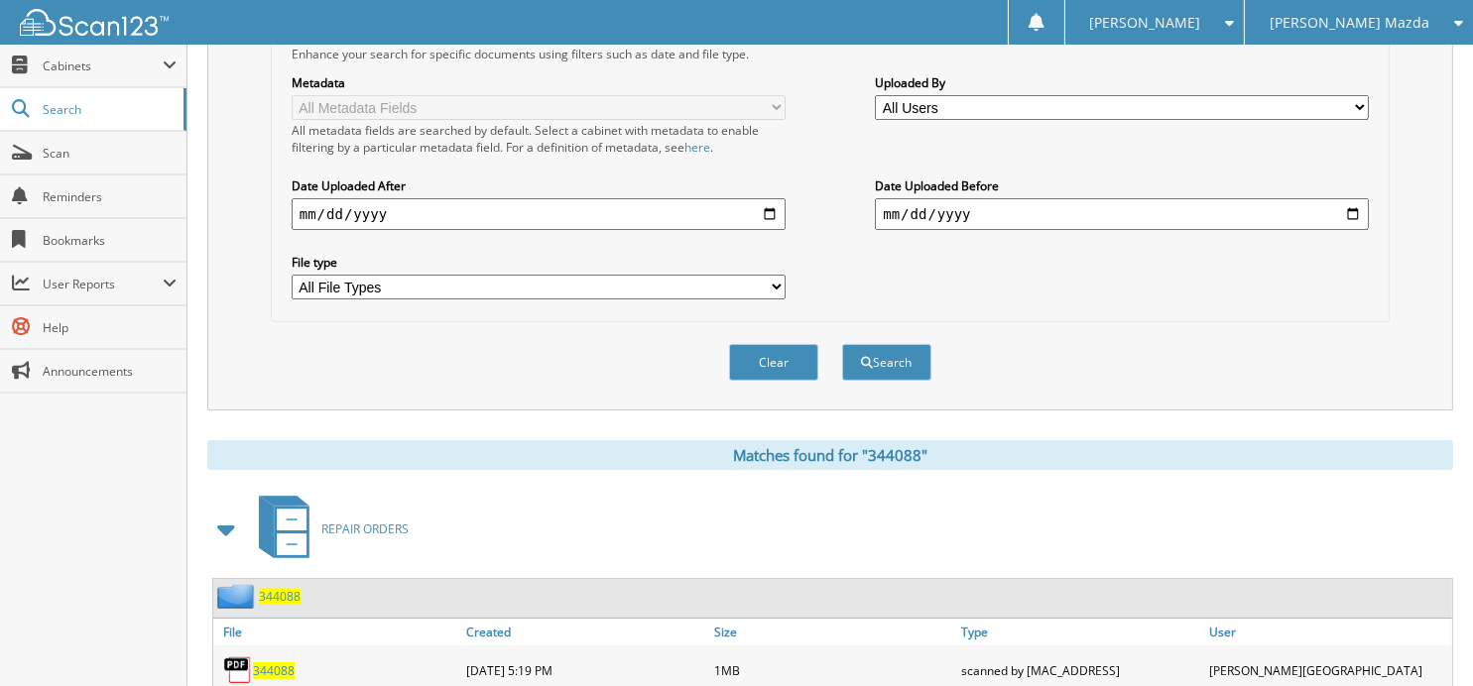
scroll to position [517, 0]
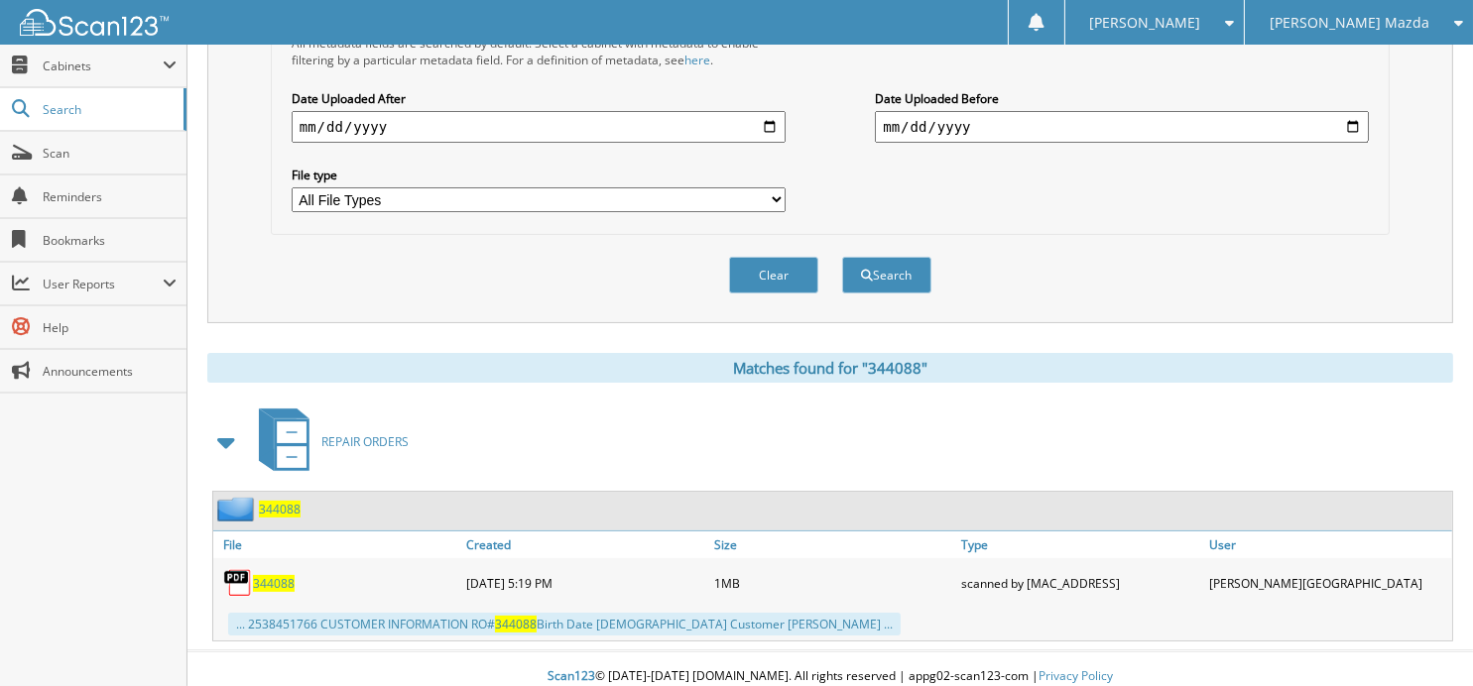
click at [240, 568] on img at bounding box center [238, 583] width 30 height 30
click at [281, 497] on div "344088" at bounding box center [256, 509] width 87 height 25
click at [281, 501] on span "344088" at bounding box center [280, 509] width 42 height 17
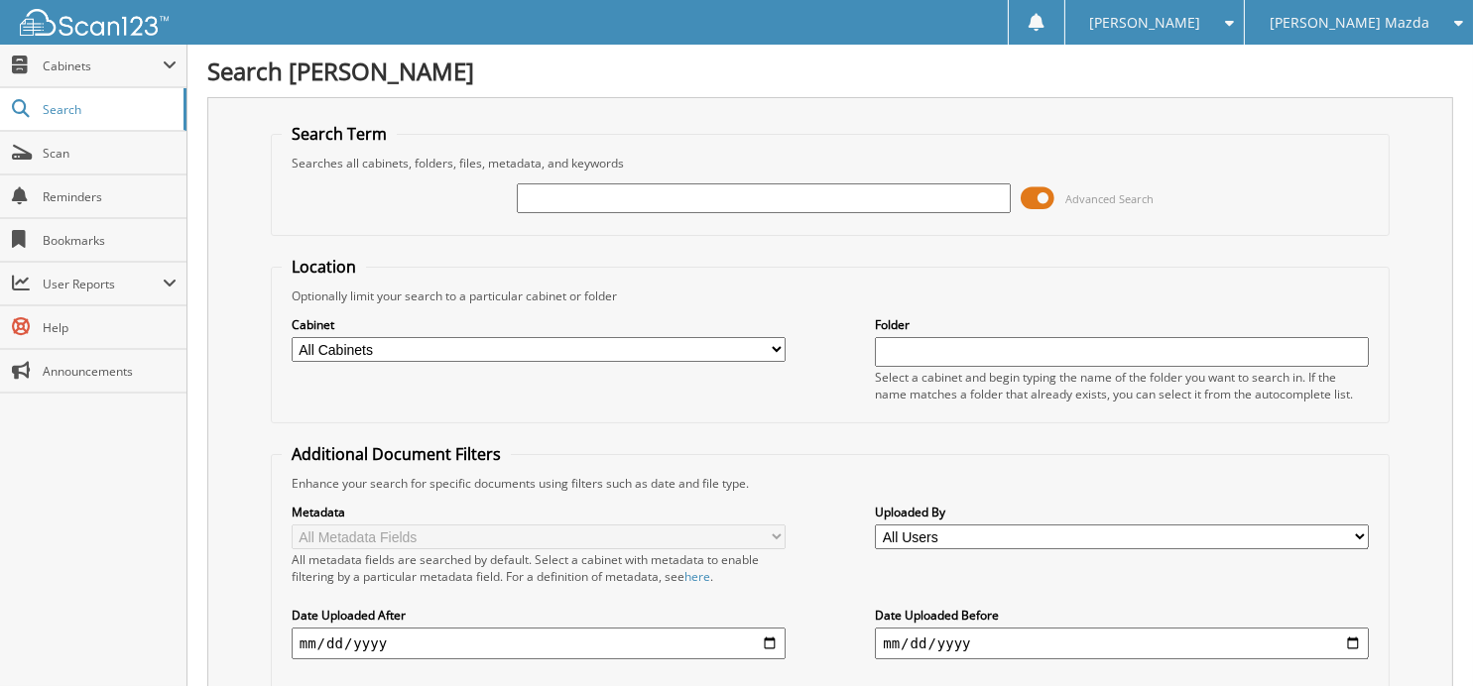
drag, startPoint x: 0, startPoint y: 0, endPoint x: 782, endPoint y: 204, distance: 807.8
click at [782, 204] on input "text" at bounding box center [764, 198] width 494 height 30
type input "344609"
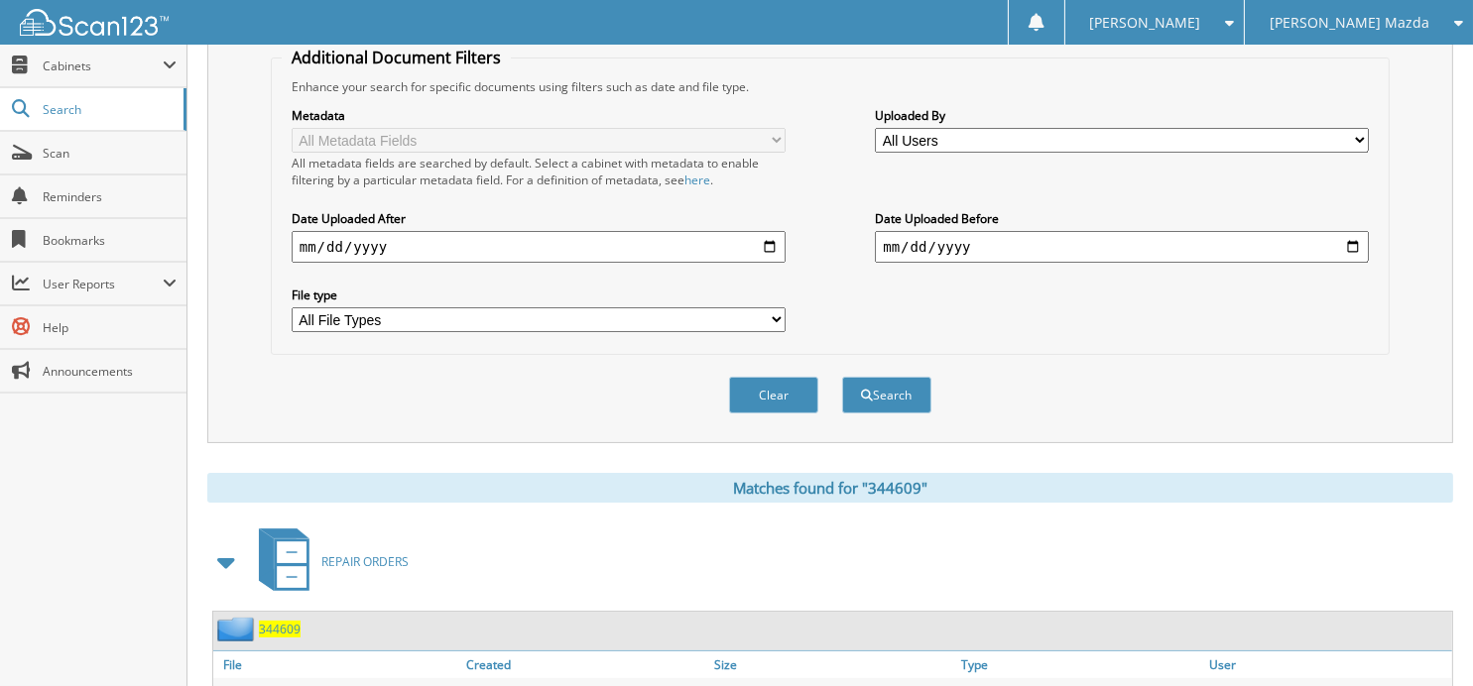
scroll to position [609, 0]
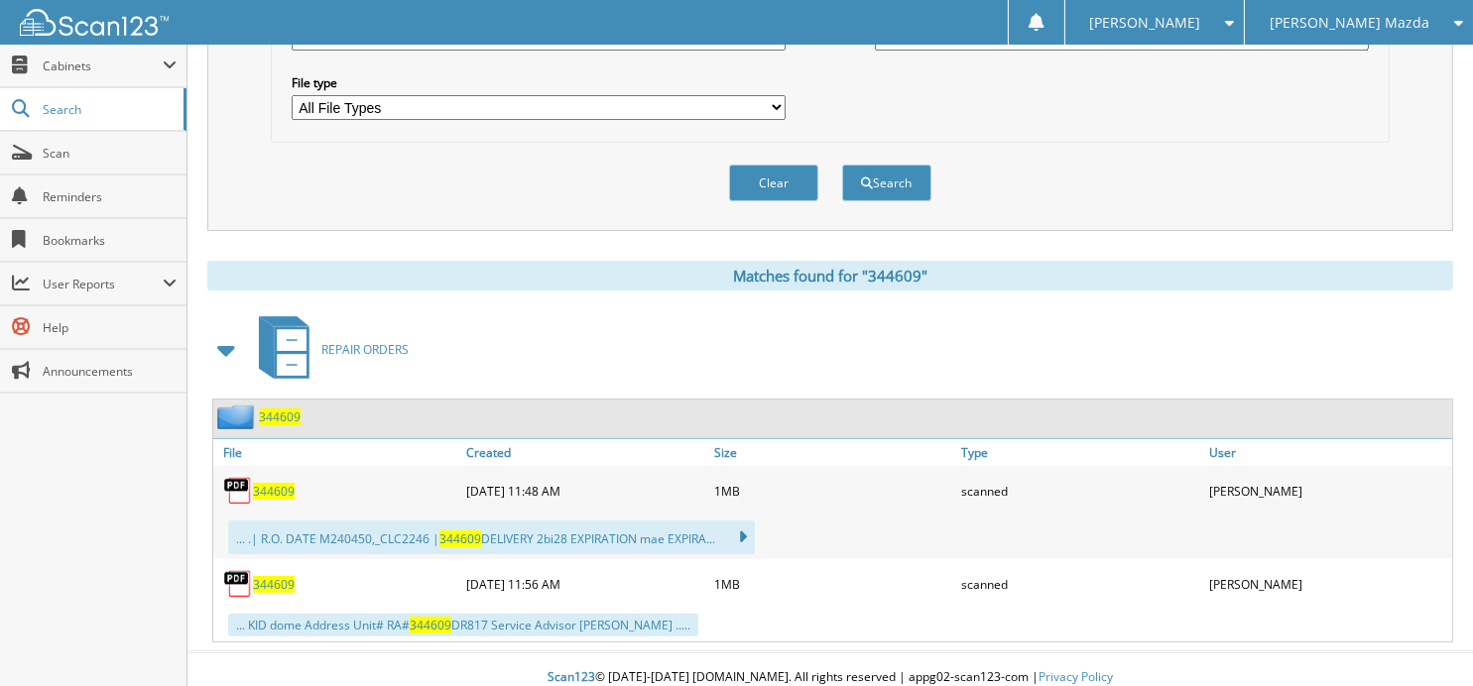
click at [264, 483] on span "344609" at bounding box center [274, 491] width 42 height 17
click at [758, 166] on button "Clear" at bounding box center [773, 183] width 89 height 37
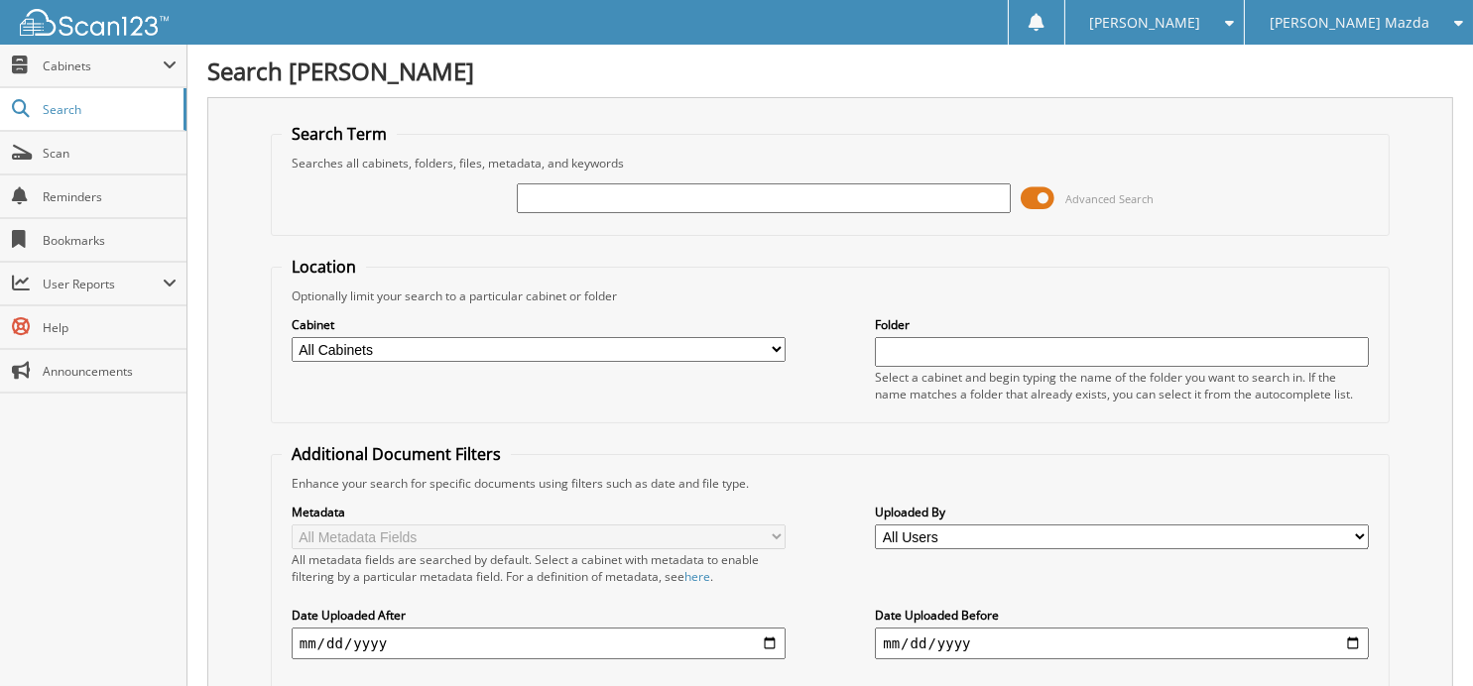
scroll to position [0, 0]
click at [712, 191] on input "text" at bounding box center [764, 198] width 494 height 30
type input "344632"
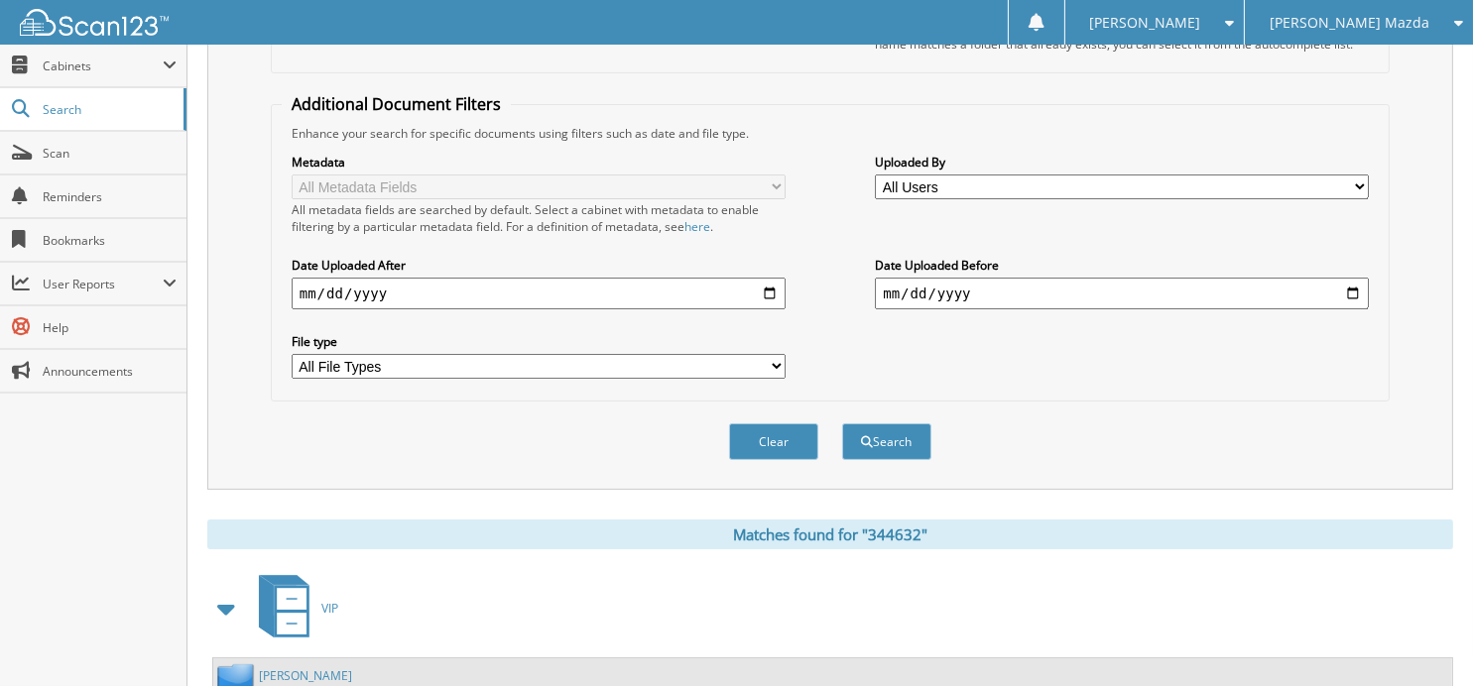
scroll to position [548, 0]
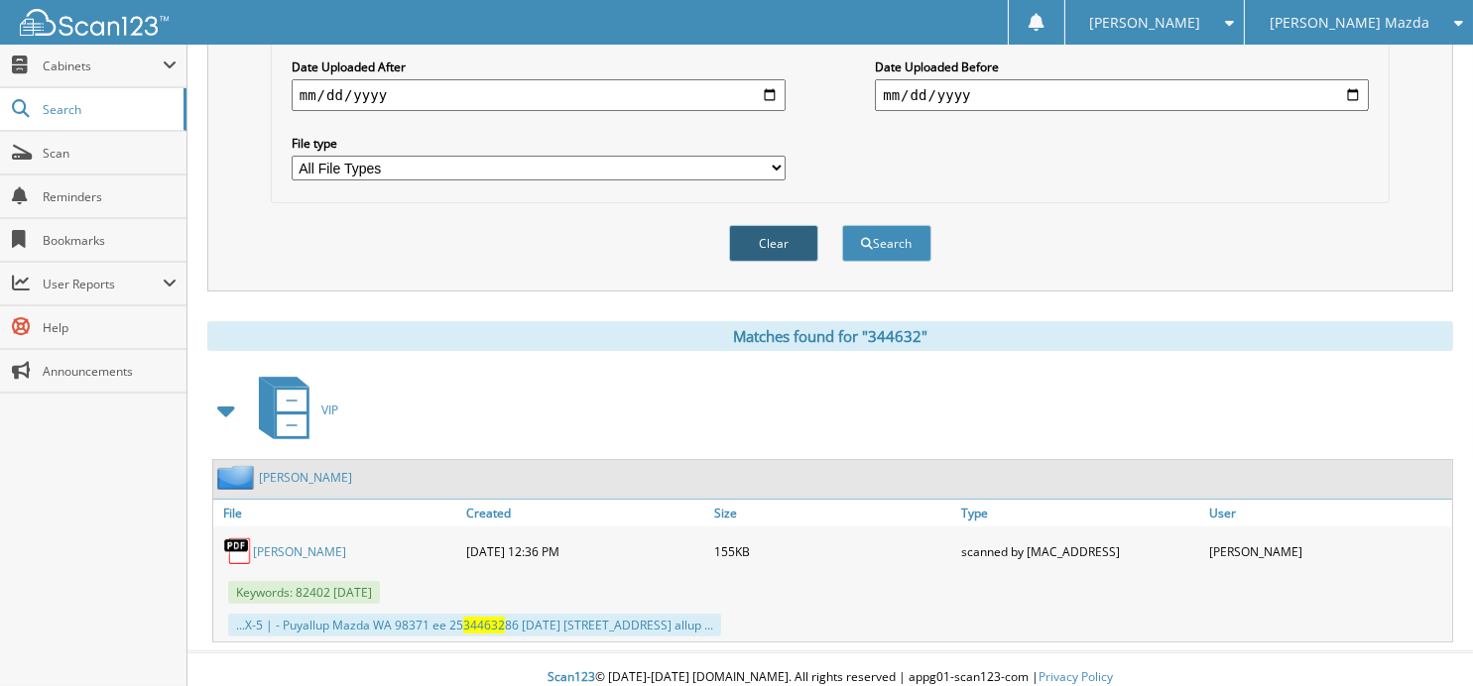
click at [778, 225] on button "Clear" at bounding box center [773, 243] width 89 height 37
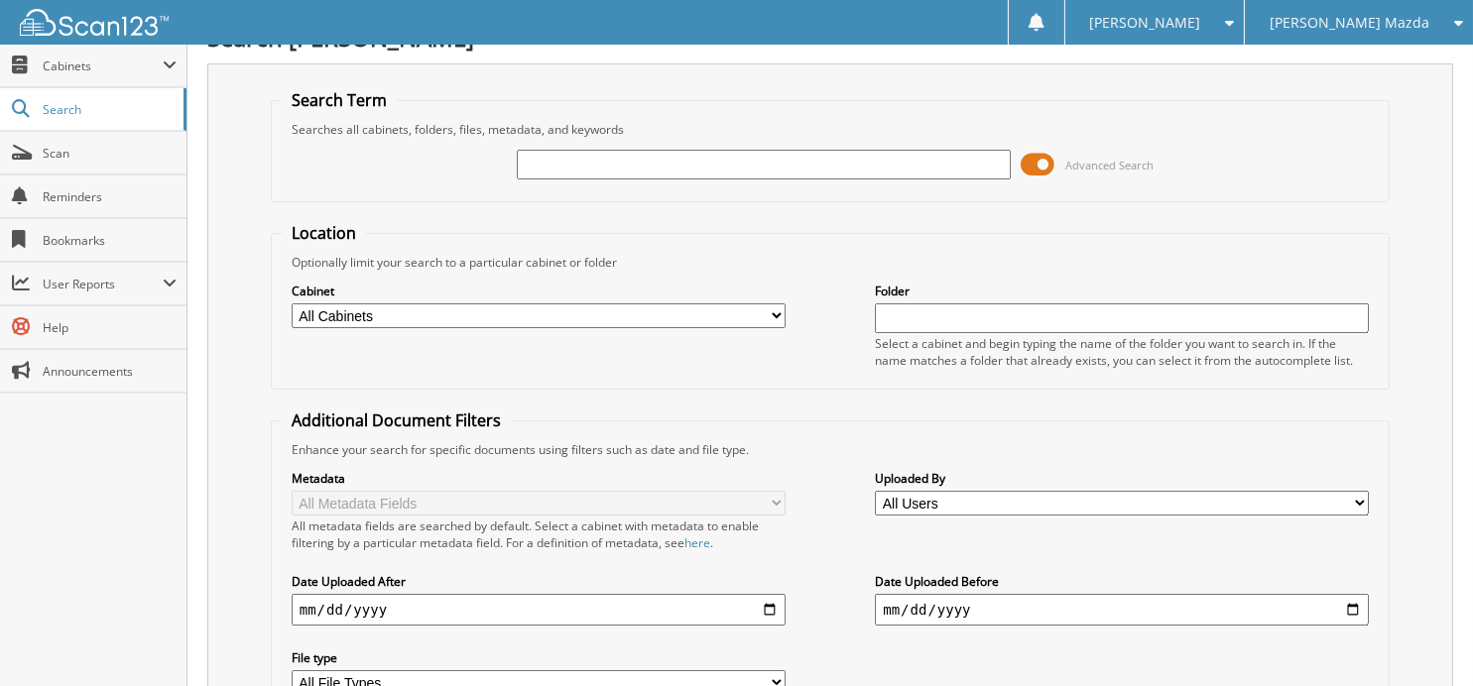
scroll to position [0, 0]
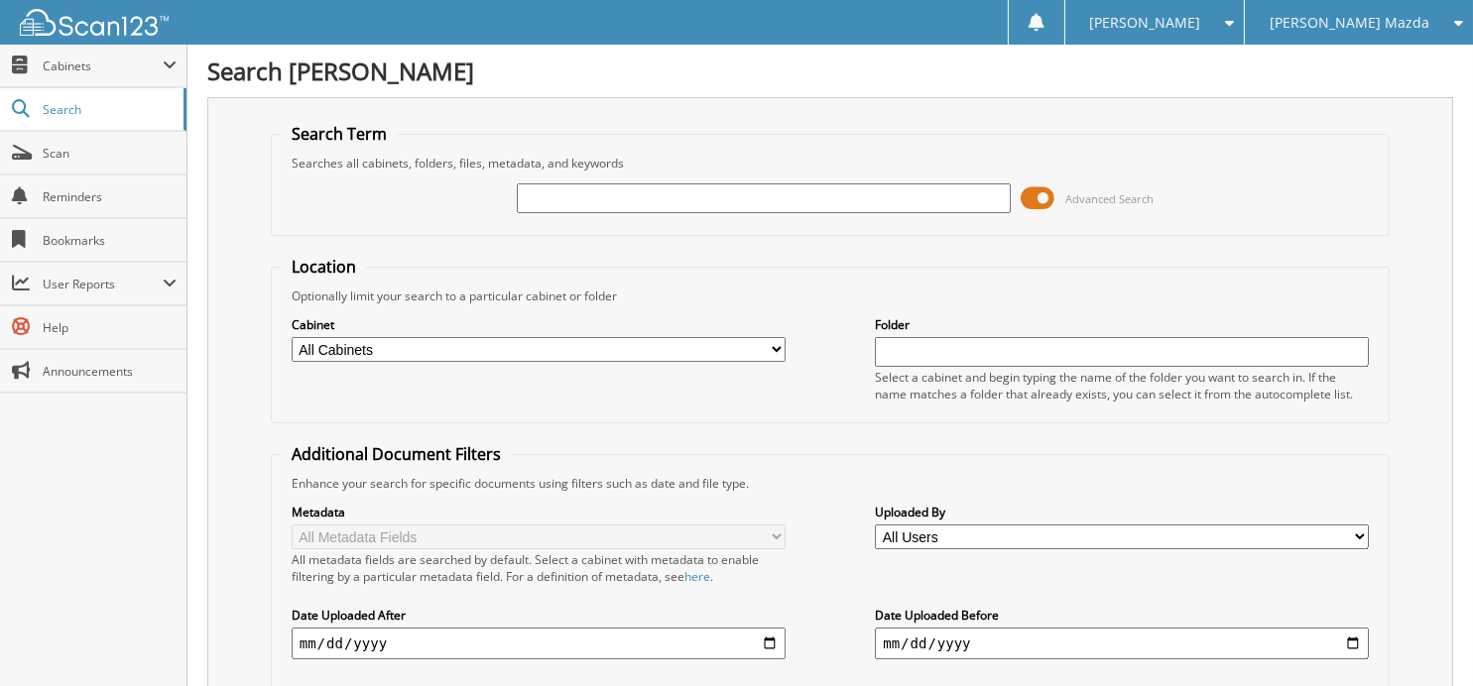
click at [584, 204] on input "text" at bounding box center [764, 198] width 494 height 30
type input "344373"
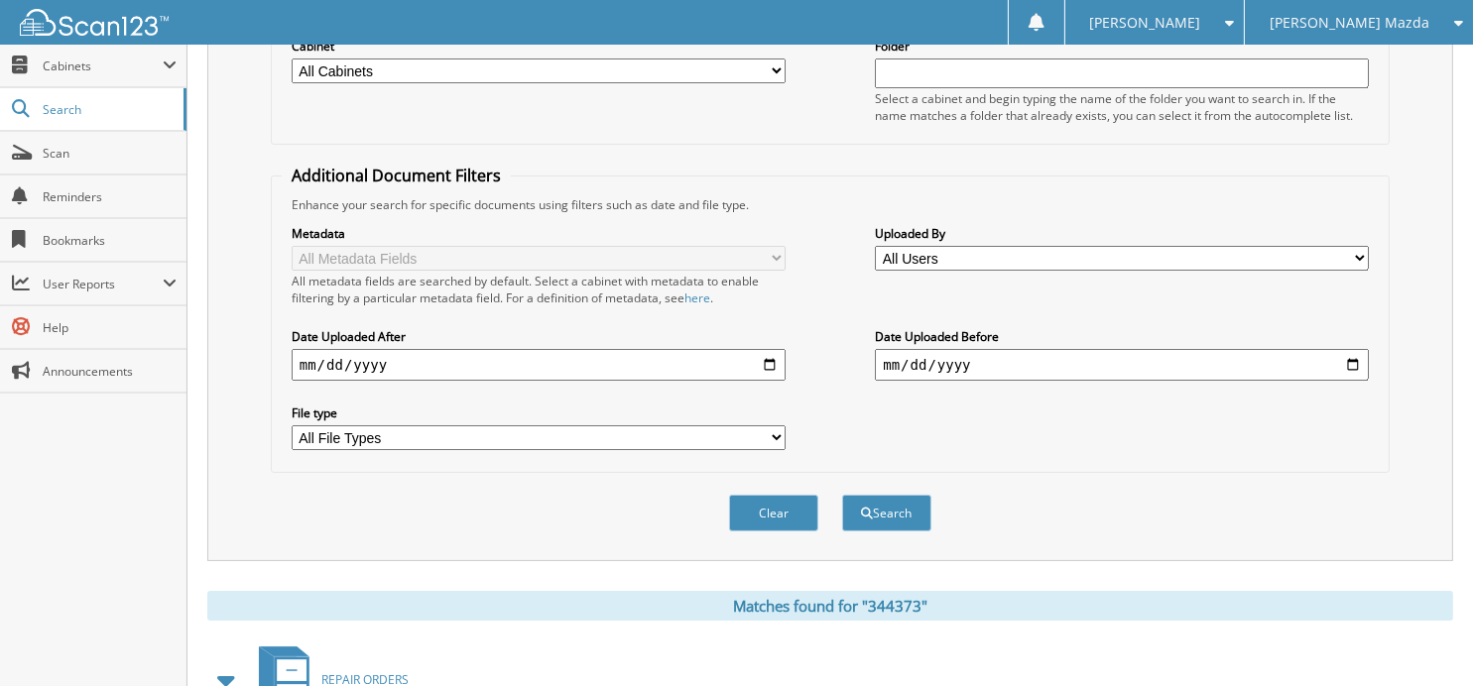
scroll to position [80, 0]
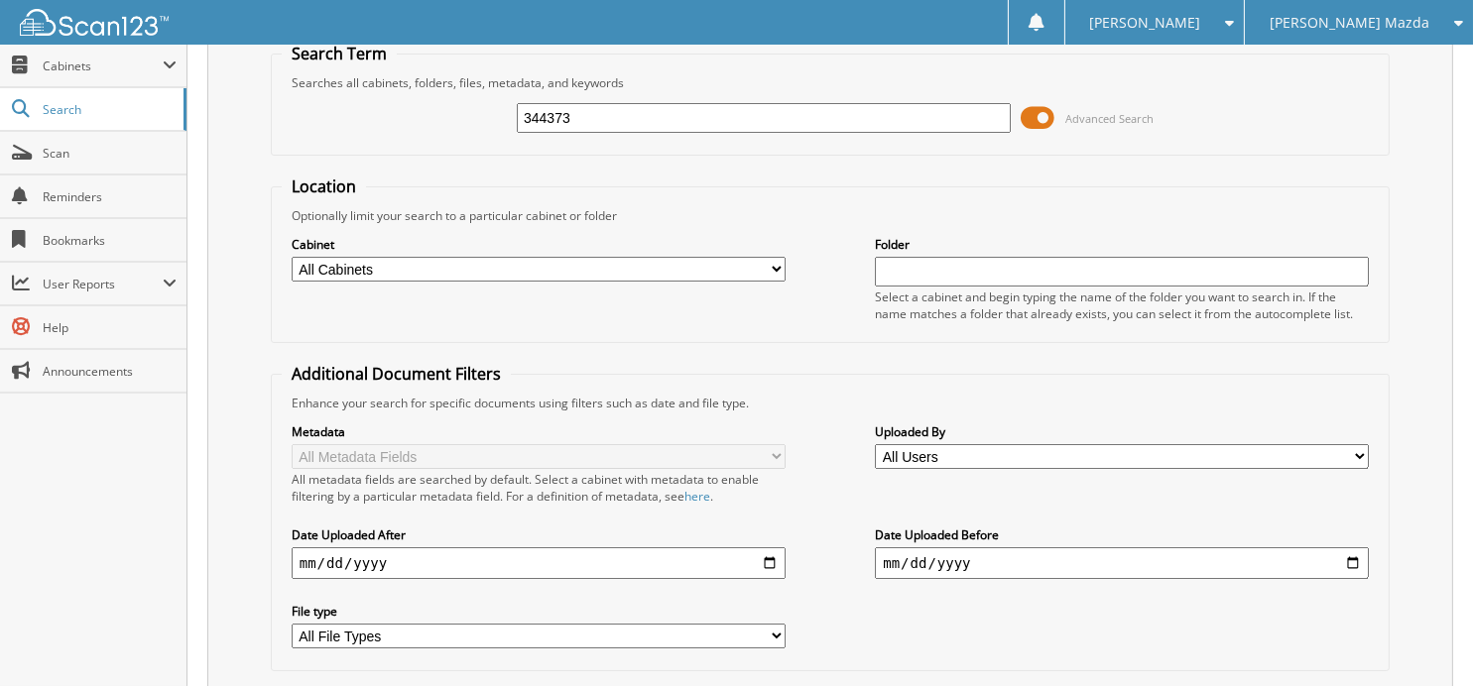
drag, startPoint x: 599, startPoint y: 122, endPoint x: 395, endPoint y: 126, distance: 204.4
click at [395, 126] on div "344373 Advanced Search" at bounding box center [830, 118] width 1097 height 54
type input "2"
type input "344001"
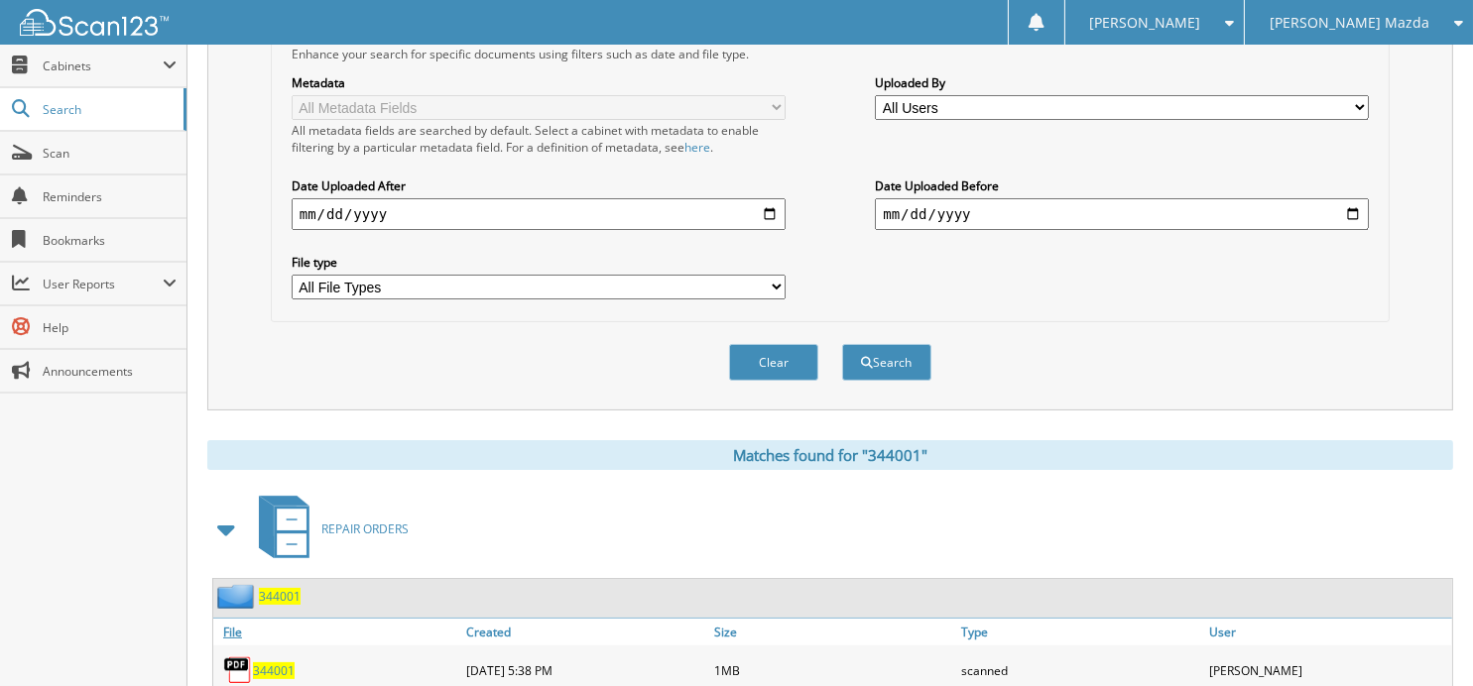
scroll to position [661, 0]
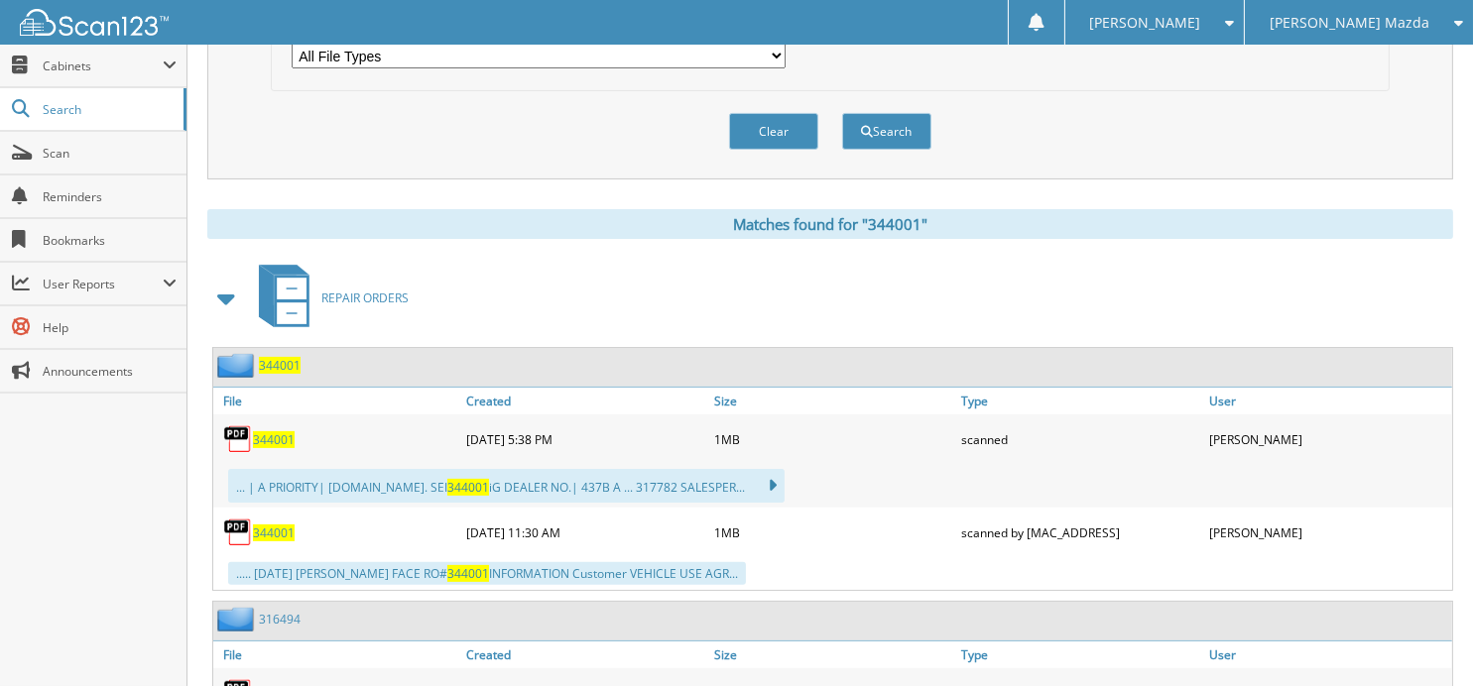
click at [273, 431] on span "344001" at bounding box center [274, 439] width 42 height 17
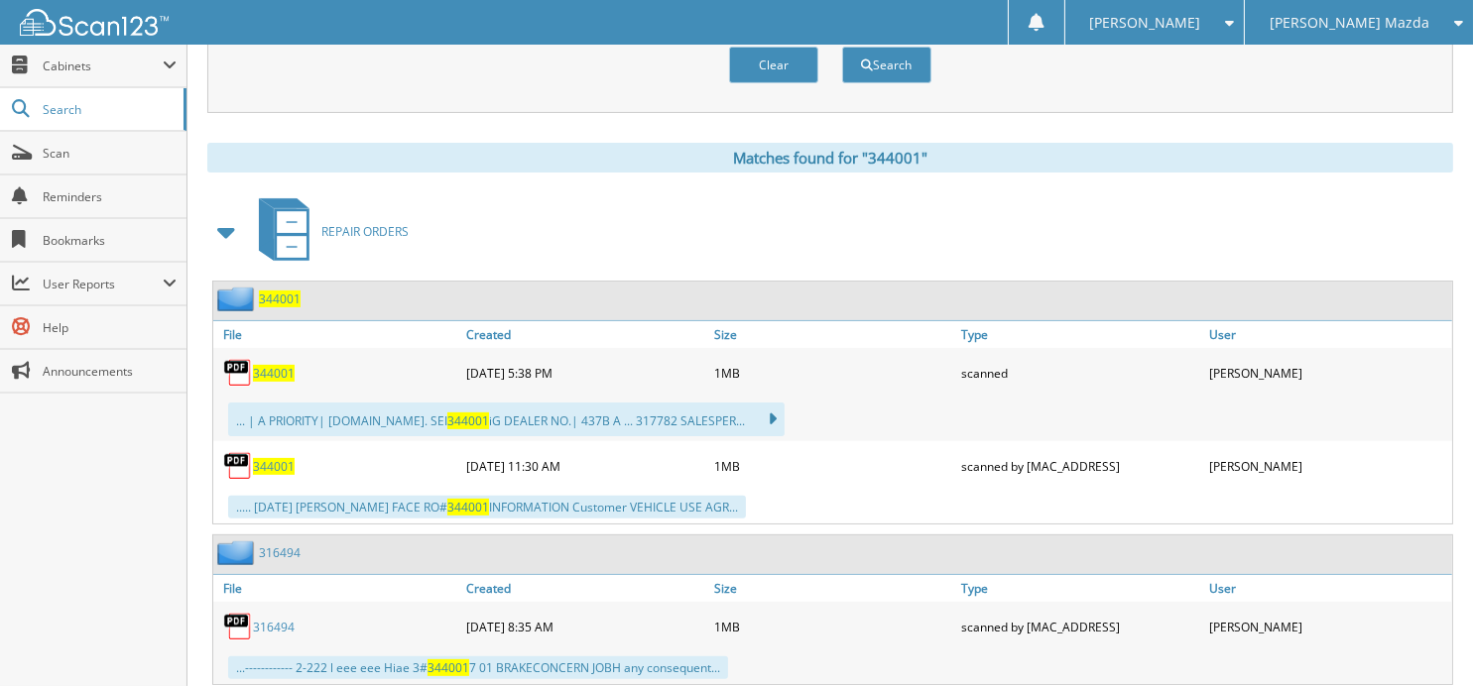
click at [769, 68] on div "Clear" at bounding box center [773, 65] width 93 height 41
click at [763, 54] on button "Clear" at bounding box center [773, 65] width 89 height 37
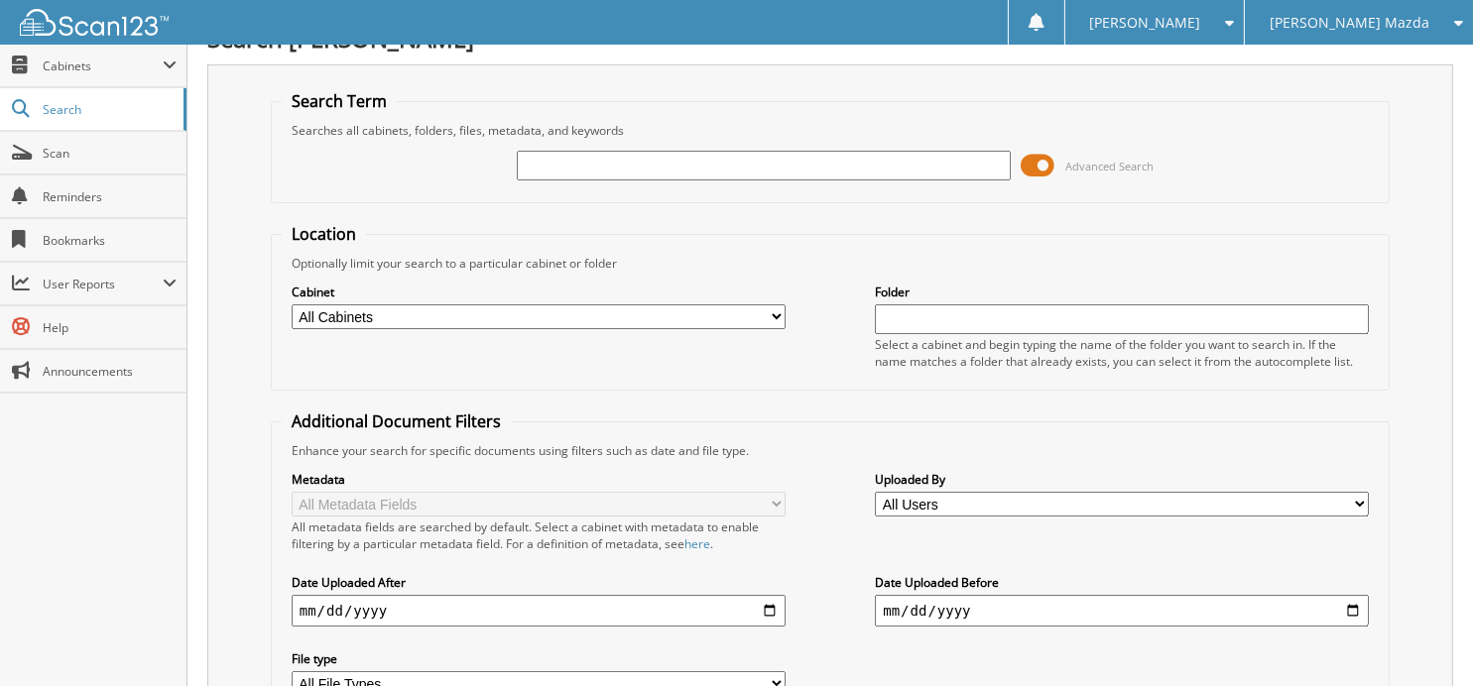
scroll to position [0, 0]
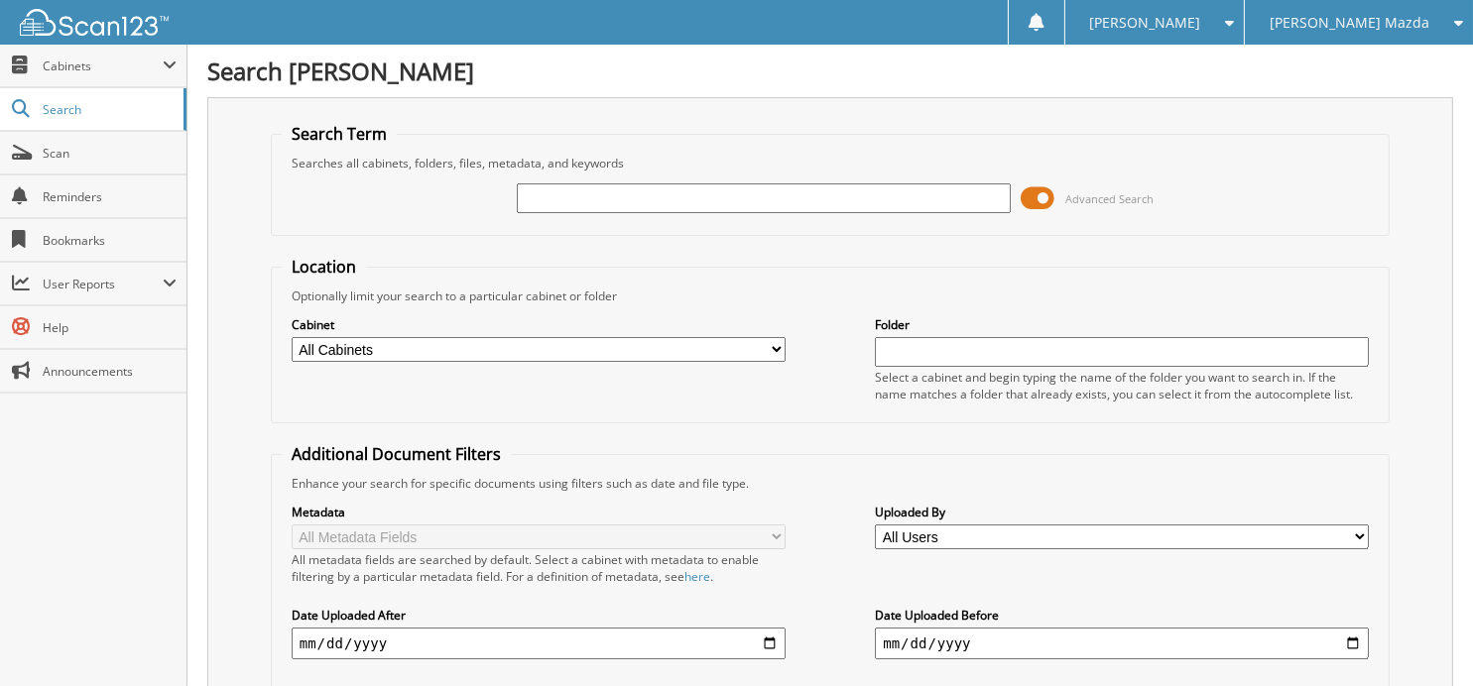
click at [673, 198] on input "text" at bounding box center [764, 198] width 494 height 30
type input "344133"
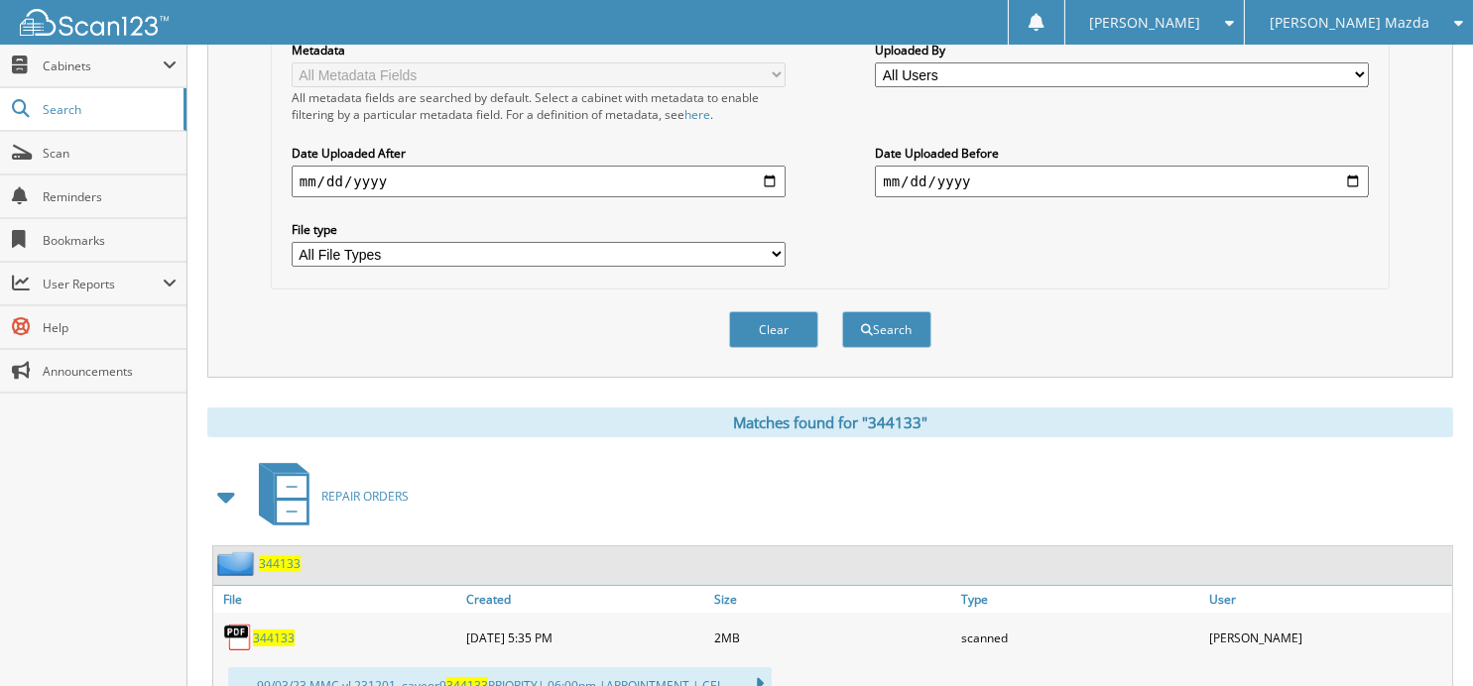
scroll to position [609, 0]
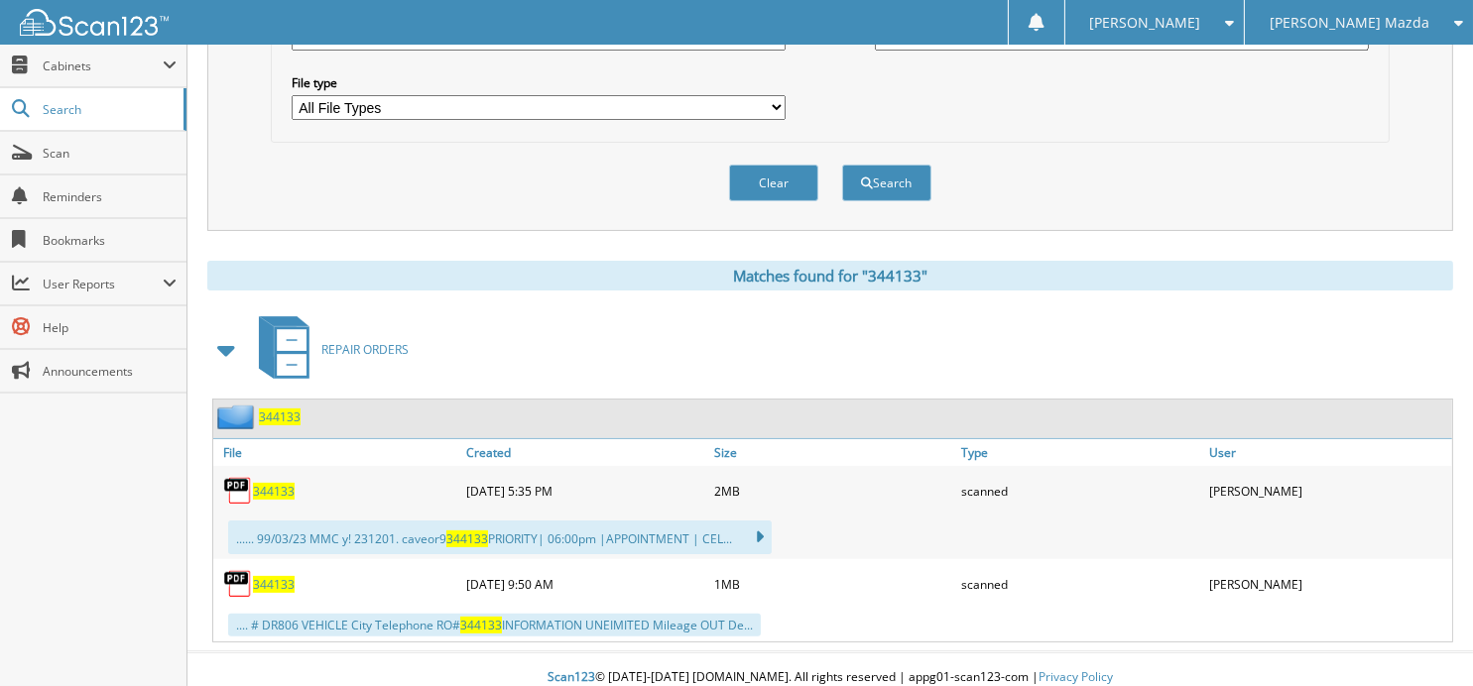
click at [270, 483] on span "344133" at bounding box center [274, 491] width 42 height 17
click at [741, 181] on button "Clear" at bounding box center [773, 183] width 89 height 37
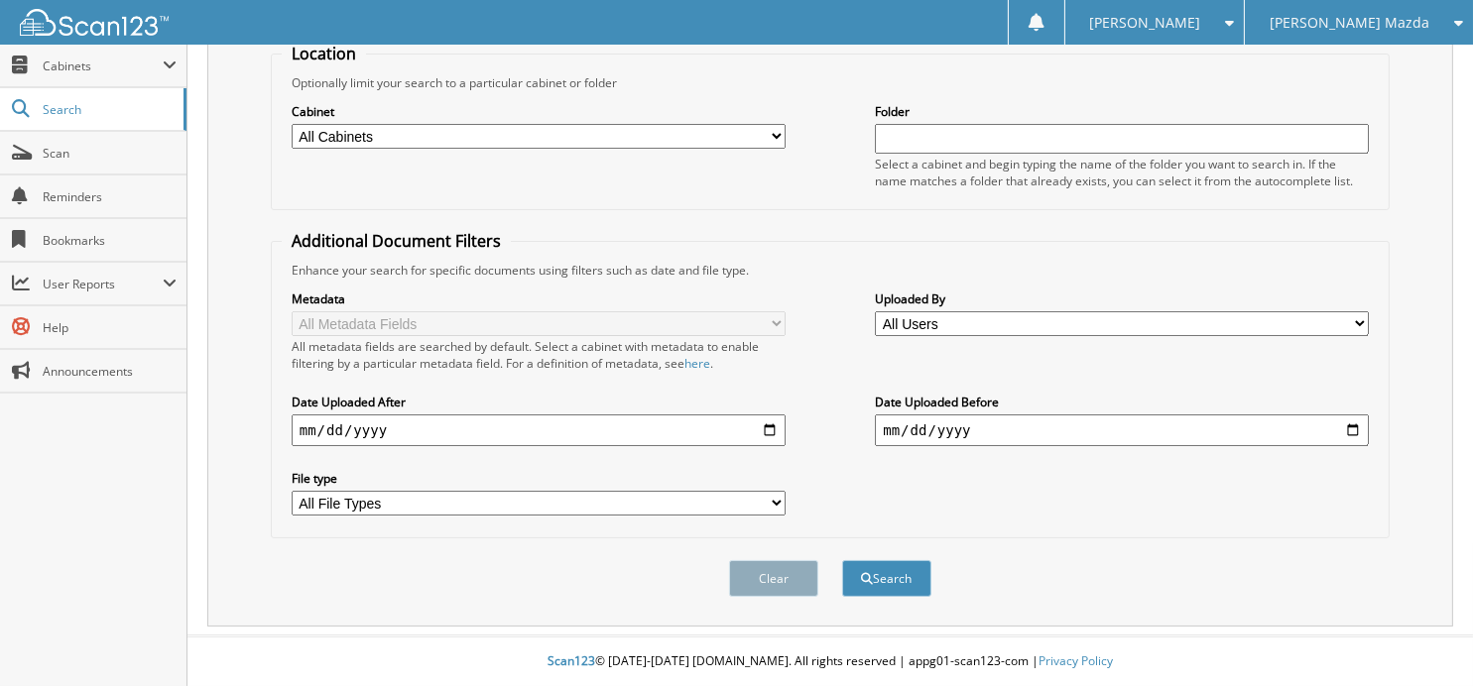
scroll to position [198, 0]
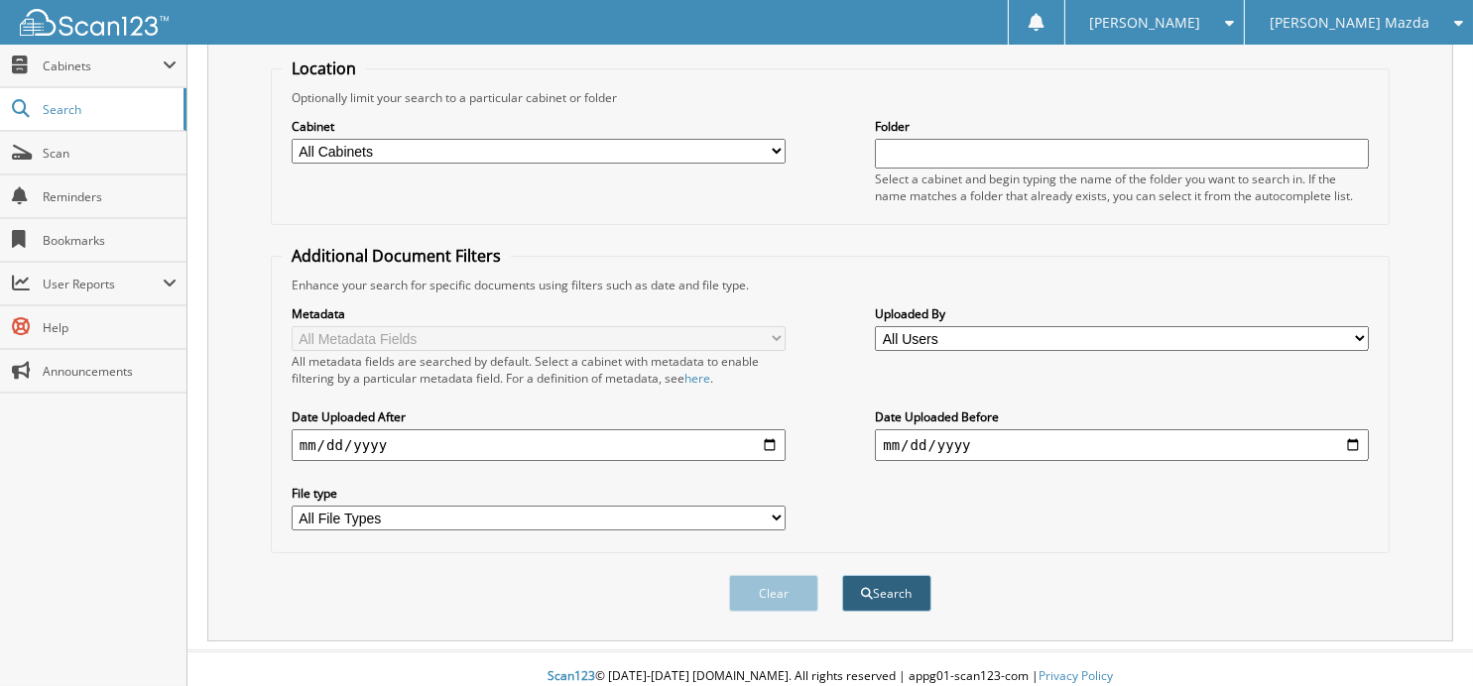
click at [895, 578] on button "Search" at bounding box center [886, 593] width 89 height 37
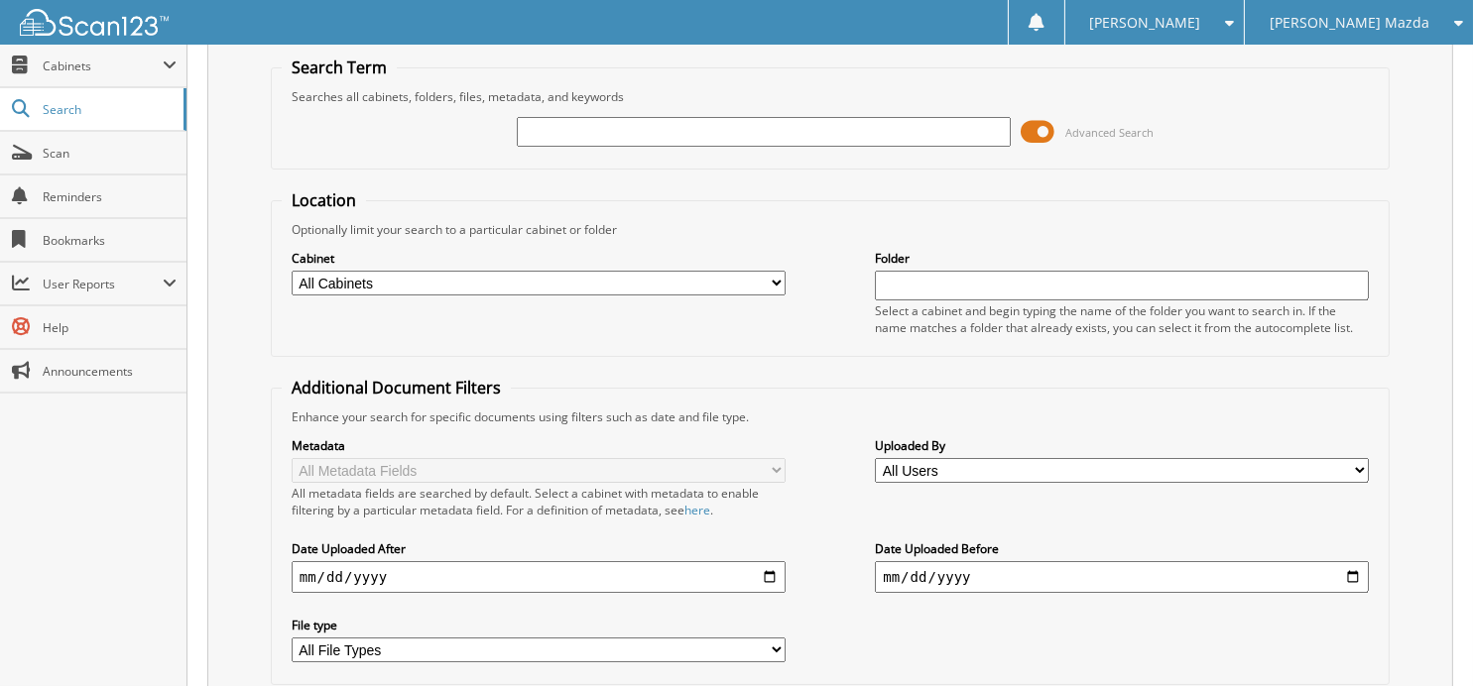
scroll to position [0, 0]
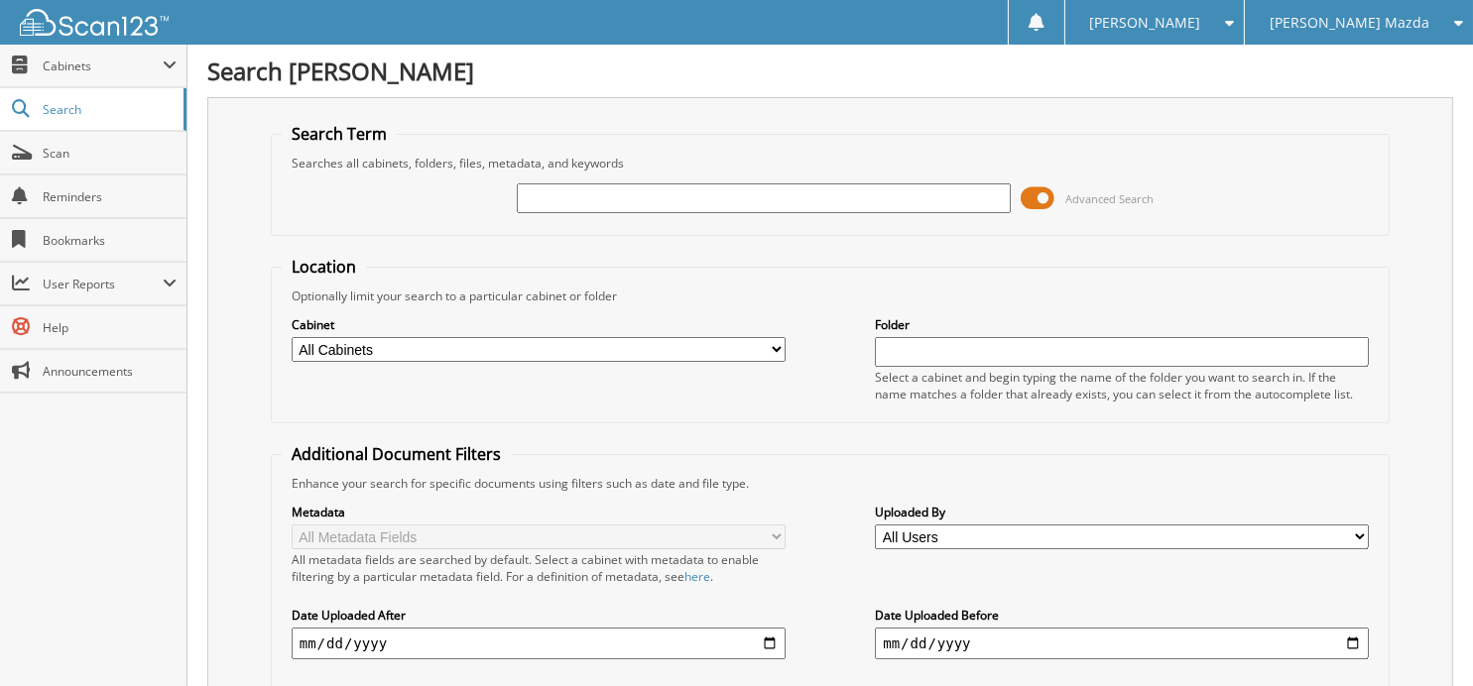
click at [711, 188] on input "text" at bounding box center [764, 198] width 494 height 30
type input "344967"
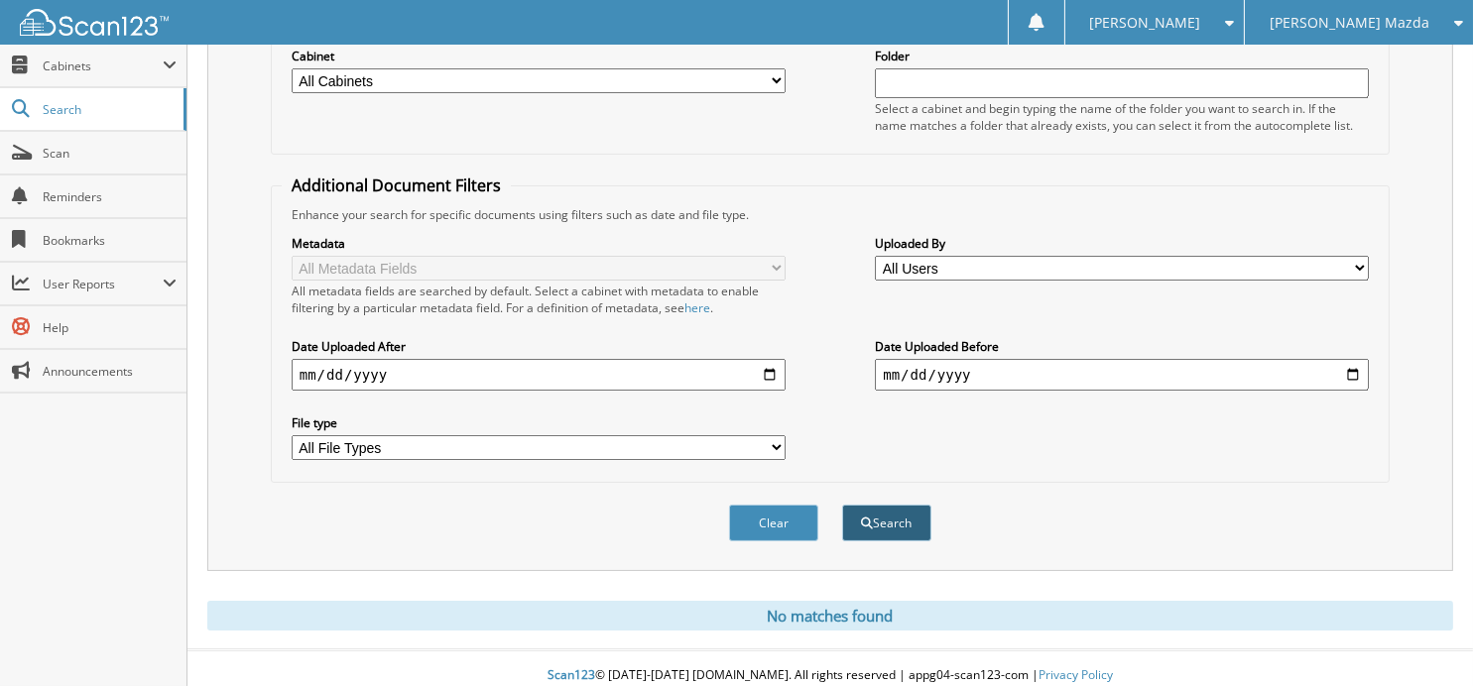
click at [897, 513] on button "Search" at bounding box center [886, 523] width 89 height 37
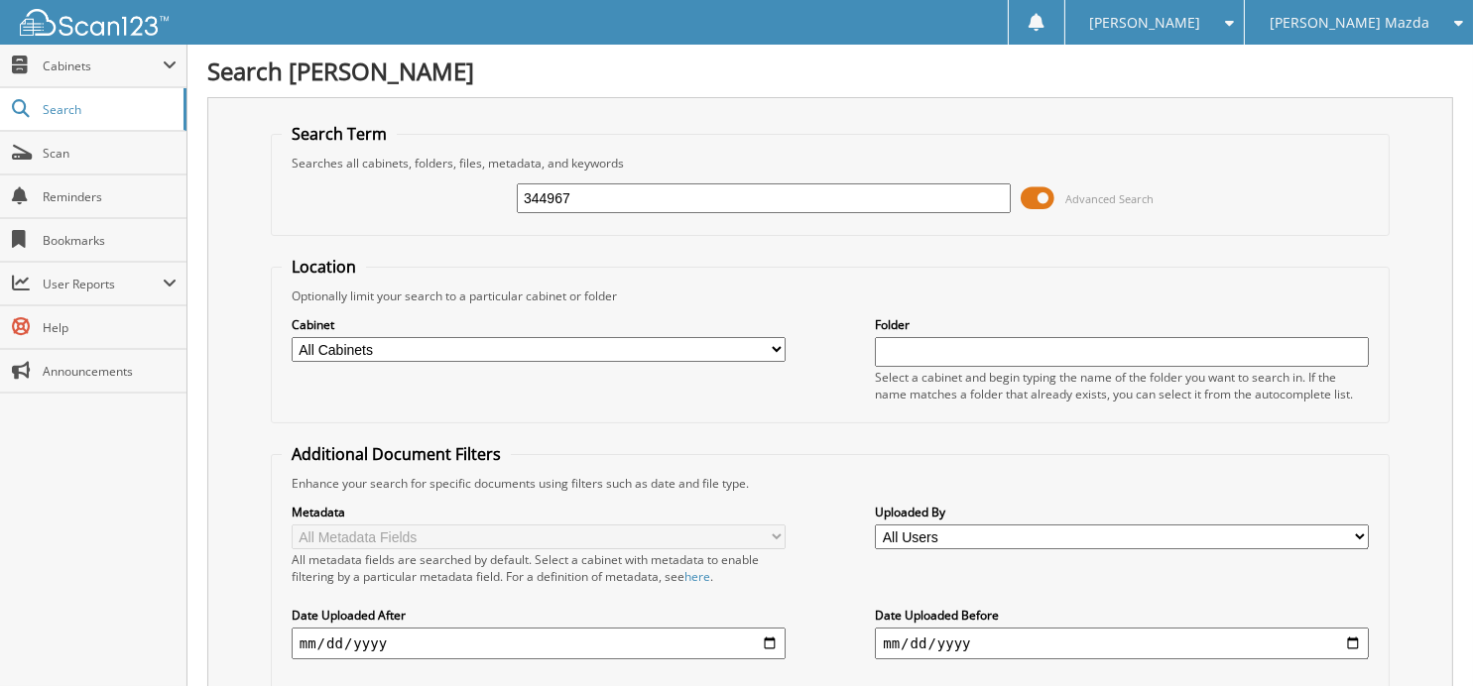
click at [706, 200] on input "344967" at bounding box center [764, 198] width 494 height 30
type input "3"
type input "344720"
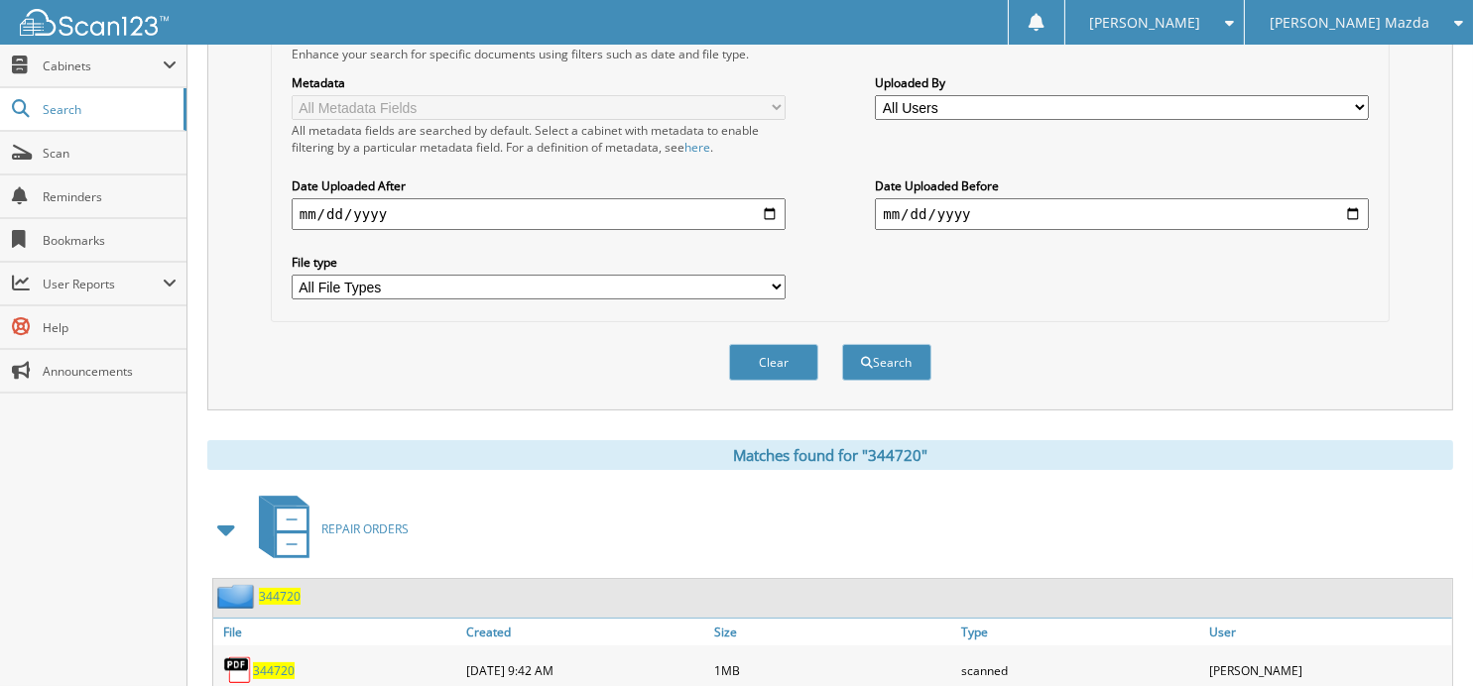
scroll to position [517, 0]
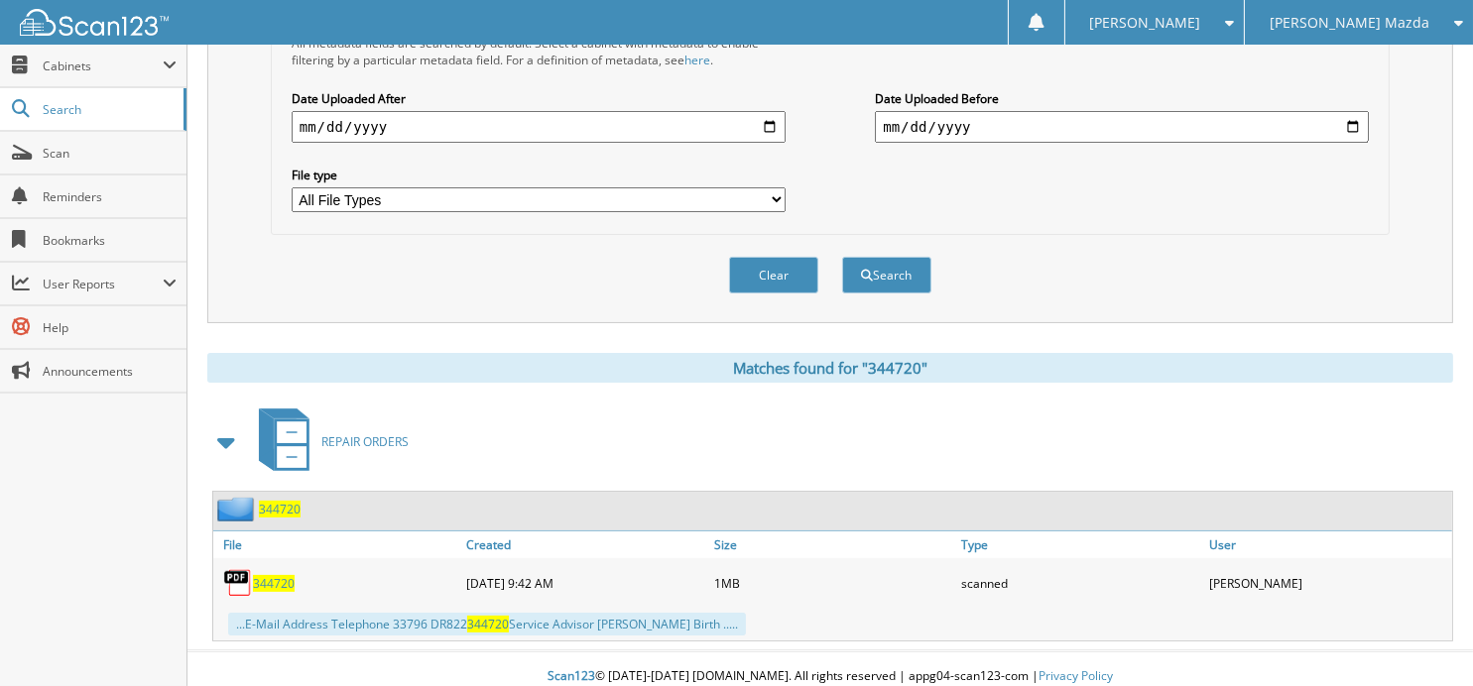
click at [269, 575] on span "344720" at bounding box center [274, 583] width 42 height 17
click at [764, 276] on button "Clear" at bounding box center [773, 275] width 89 height 37
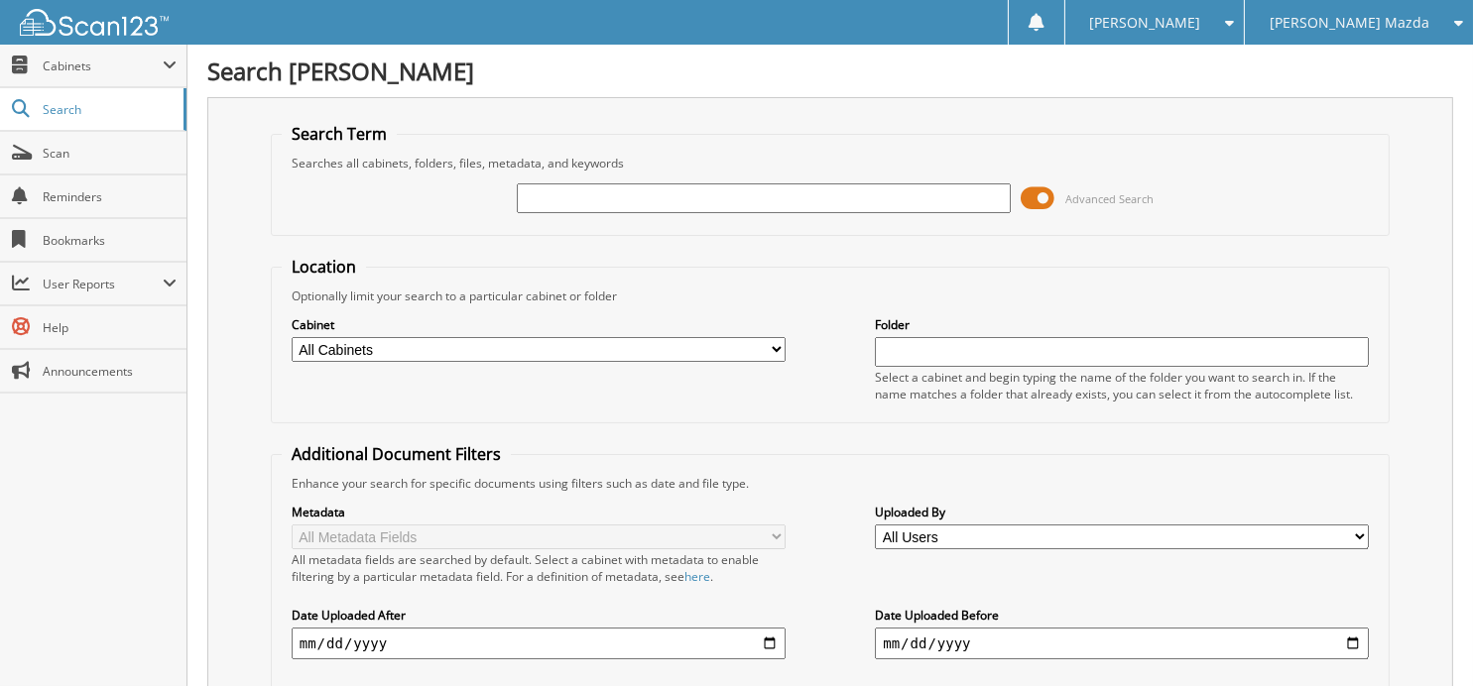
scroll to position [0, 0]
click at [669, 195] on input "text" at bounding box center [764, 198] width 494 height 30
type input "344559"
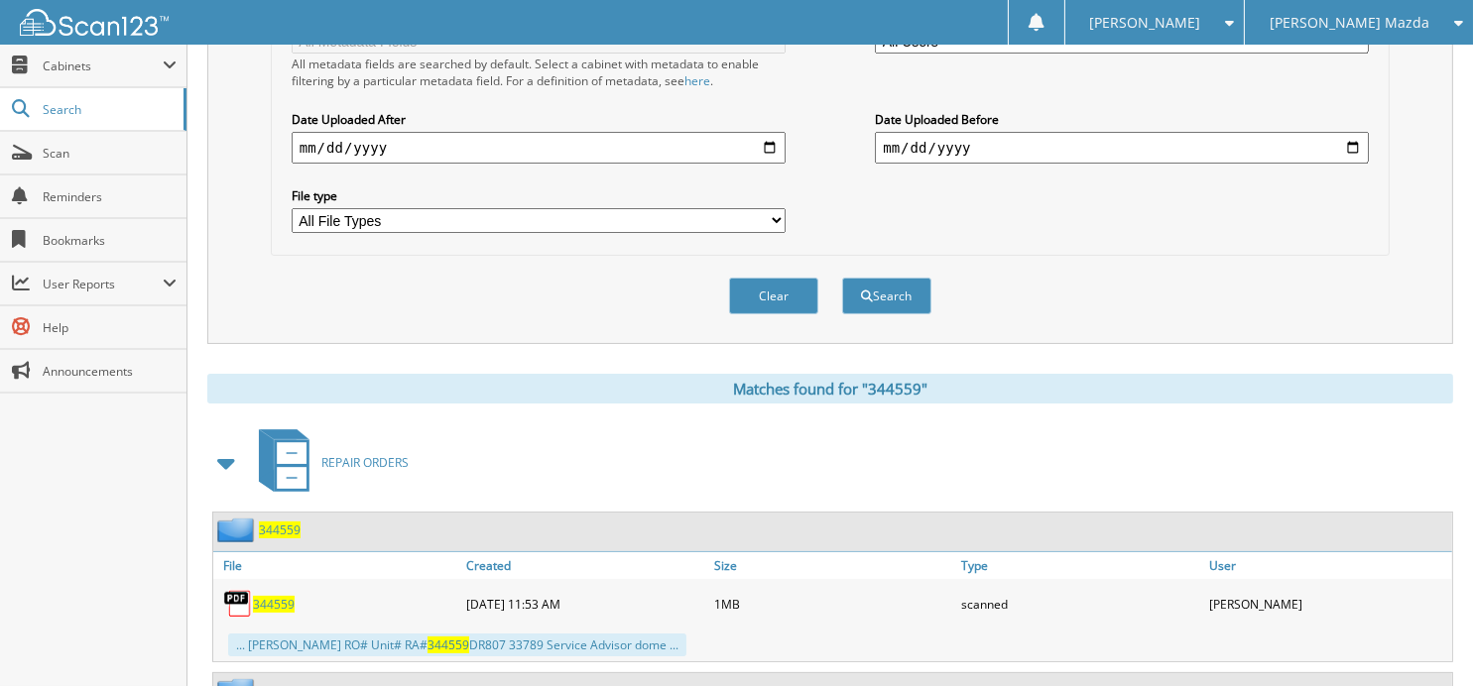
scroll to position [694, 0]
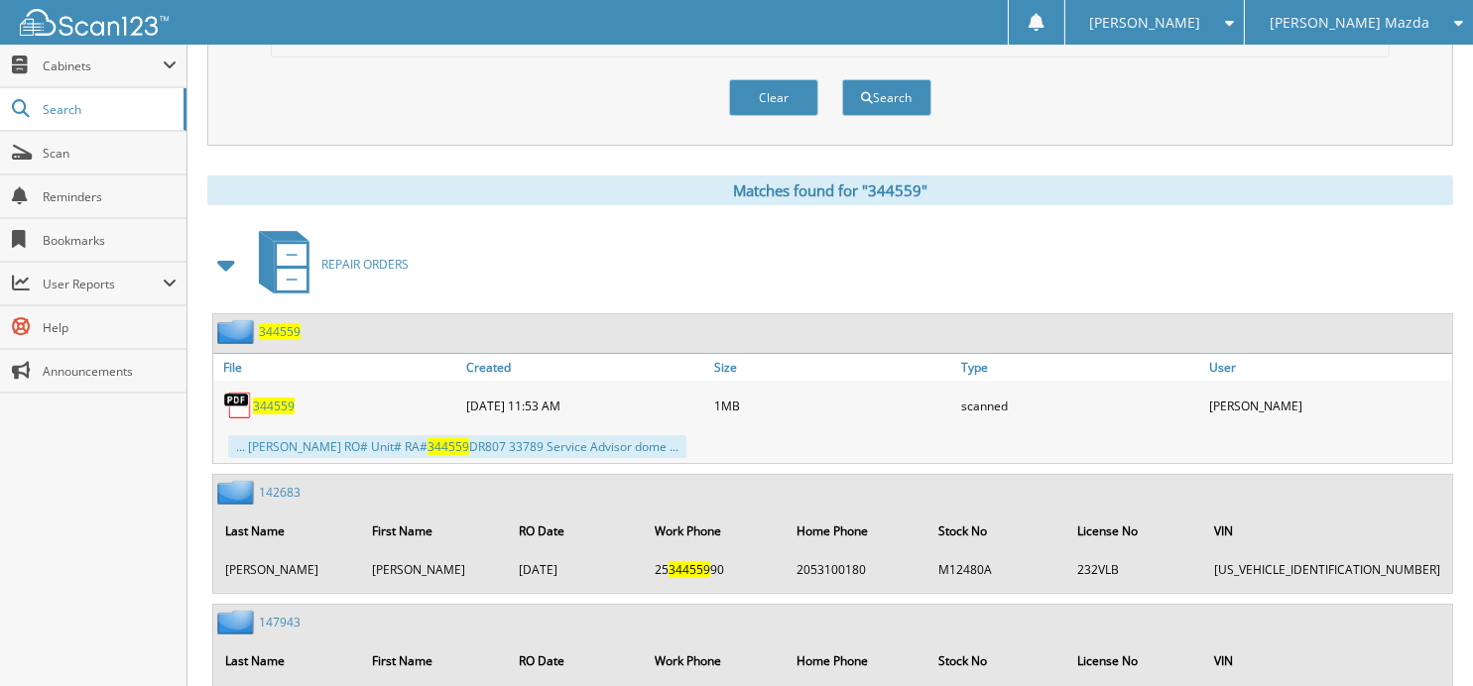
click at [273, 398] on span "344559" at bounding box center [274, 406] width 42 height 17
